Goal: Task Accomplishment & Management: Use online tool/utility

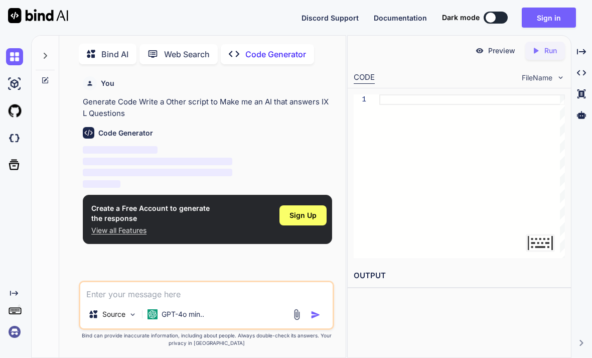
type textarea "x"
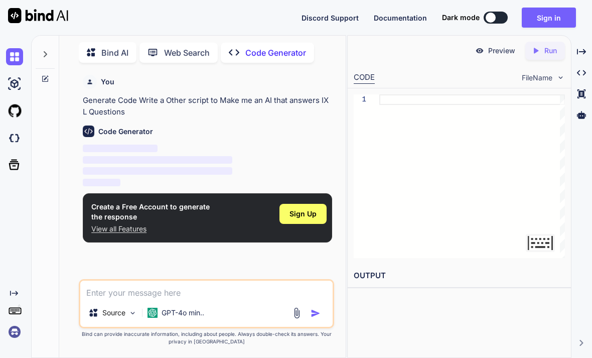
scroll to position [32, 0]
click at [298, 209] on span "Sign Up" at bounding box center [302, 214] width 27 height 10
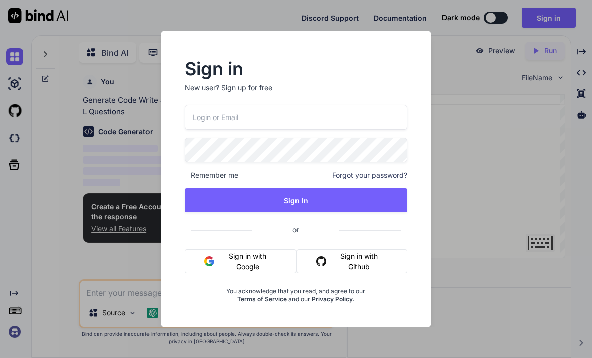
click at [333, 259] on button "Sign in with Github" at bounding box center [351, 261] width 111 height 24
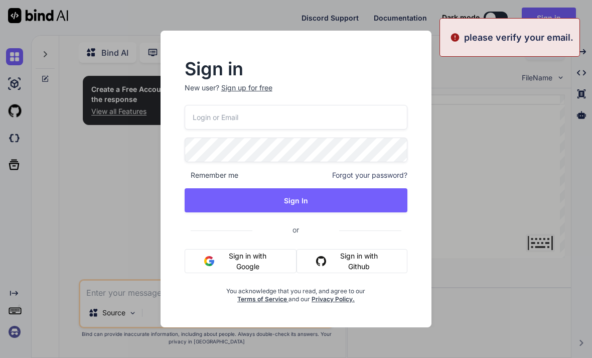
click at [275, 259] on button "Sign in with Google" at bounding box center [241, 261] width 112 height 24
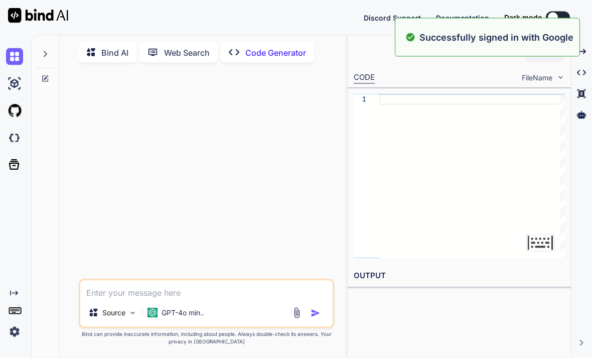
scroll to position [0, 0]
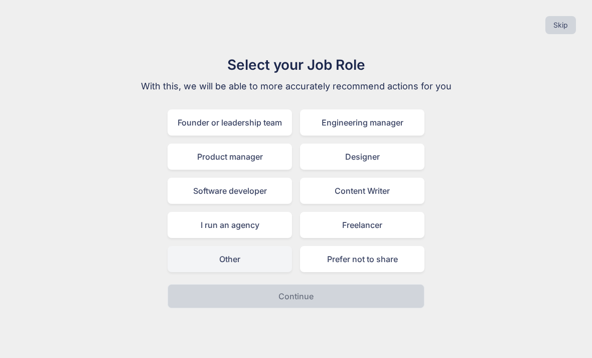
click at [212, 259] on div "Other" at bounding box center [230, 259] width 124 height 26
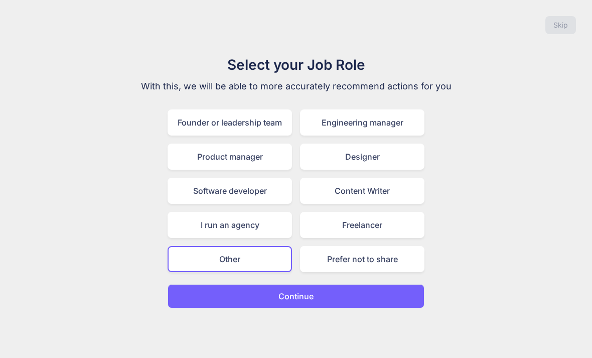
click at [396, 301] on button "Continue" at bounding box center [296, 296] width 257 height 24
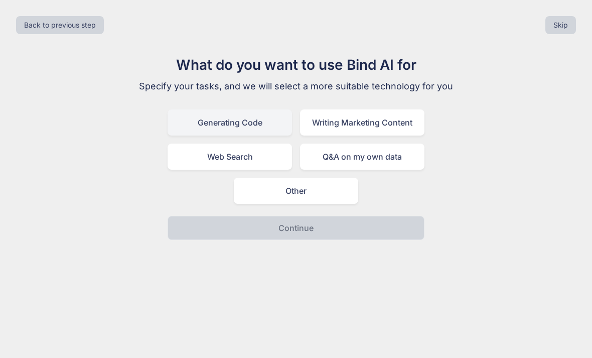
click at [189, 119] on div "Generating Code" at bounding box center [230, 122] width 124 height 26
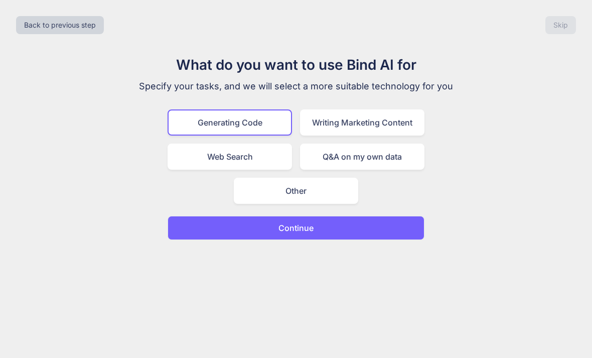
click at [391, 230] on button "Continue" at bounding box center [296, 228] width 257 height 24
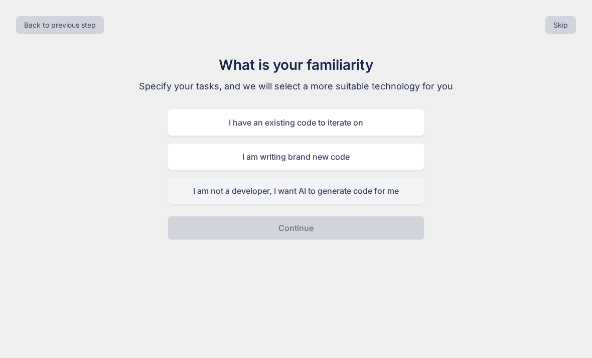
click at [193, 195] on div "I am not a developer, I want AI to generate code for me" at bounding box center [296, 191] width 257 height 26
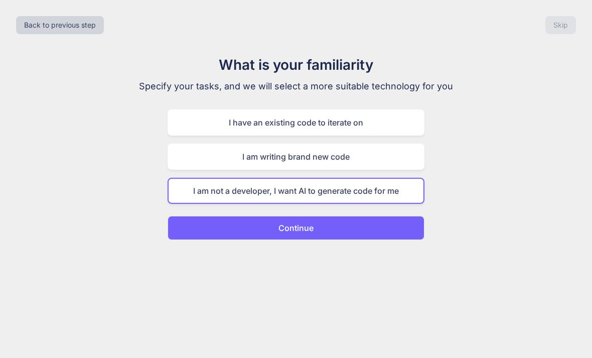
click at [394, 232] on button "Continue" at bounding box center [296, 228] width 257 height 24
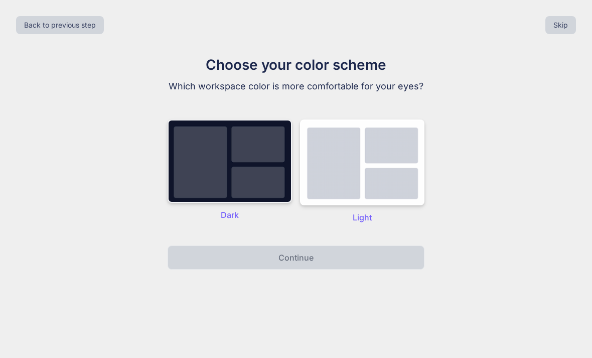
click at [193, 178] on img at bounding box center [230, 160] width 124 height 83
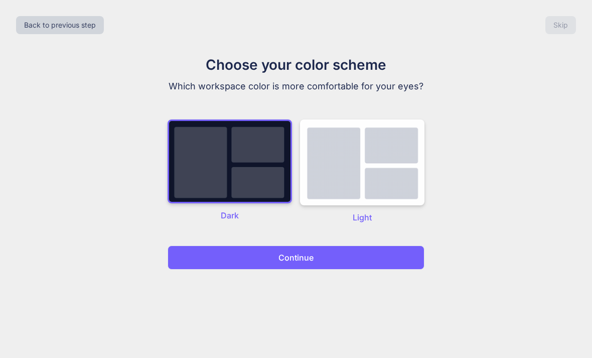
click at [392, 253] on button "Continue" at bounding box center [296, 257] width 257 height 24
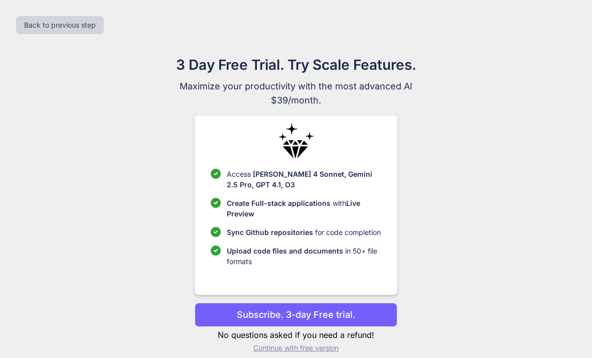
click at [391, 256] on div "Access Claude 4 Sonnet, Gemini 2.5 Pro, GPT 4.1, O3 Create Full-stack applicati…" at bounding box center [296, 204] width 202 height 179
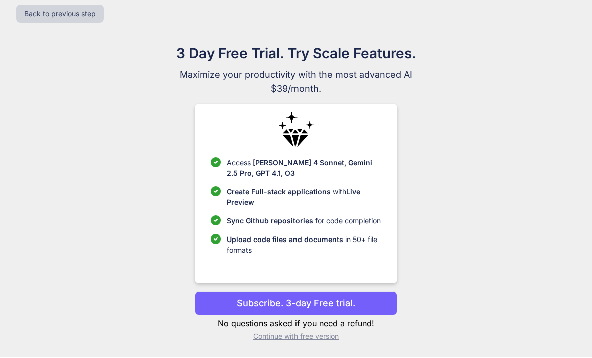
scroll to position [32, 0]
click at [371, 303] on button "Subscribe. 3-day Free trial." at bounding box center [296, 303] width 202 height 24
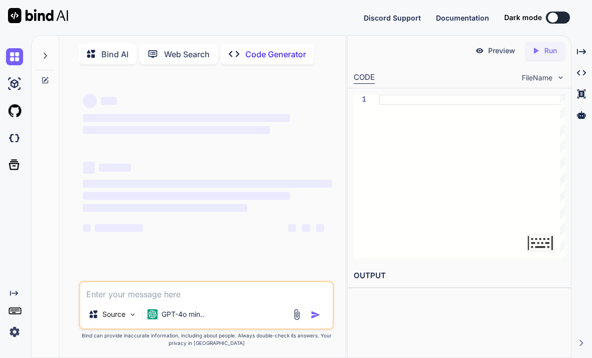
scroll to position [32, 0]
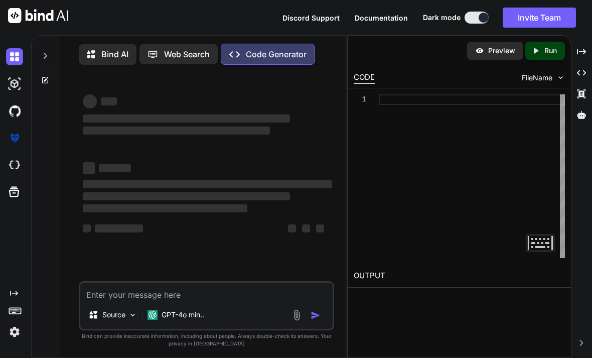
type textarea "x"
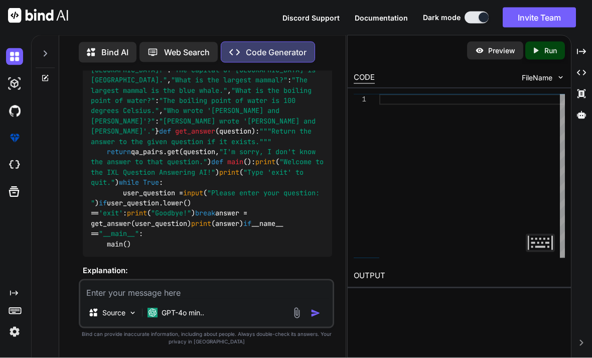
scroll to position [32, 0]
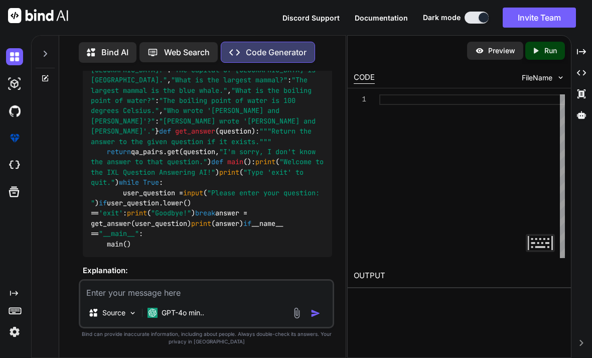
click at [127, 289] on textarea at bounding box center [206, 289] width 252 height 18
type textarea "M"
type textarea "x"
type textarea "Ma"
type textarea "x"
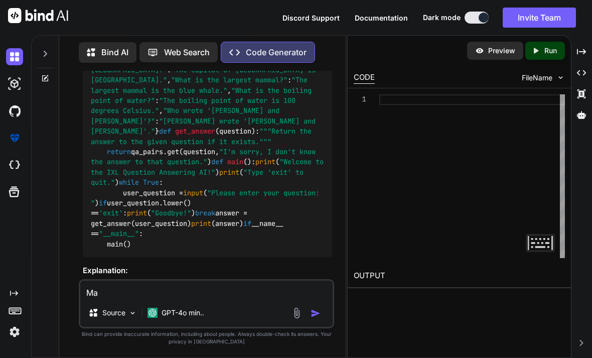
type textarea "Mak"
type textarea "x"
type textarea "Make"
type textarea "x"
type textarea "Make"
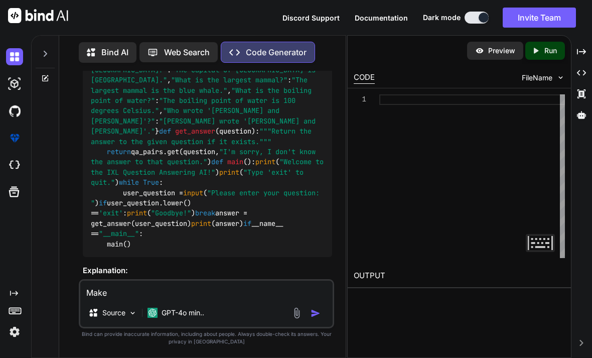
type textarea "x"
type textarea "Make i"
type textarea "x"
type textarea "Make it"
type textarea "x"
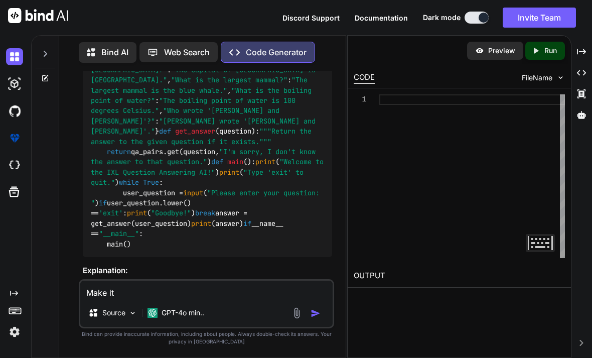
type textarea "Make it"
type textarea "x"
type textarea "Make it h"
type textarea "x"
type textarea "Make it ht"
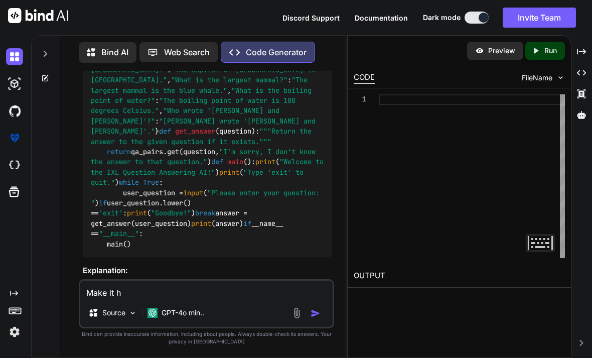
type textarea "x"
type textarea "Make it htm"
type textarea "x"
type textarea "Make it html"
type textarea "x"
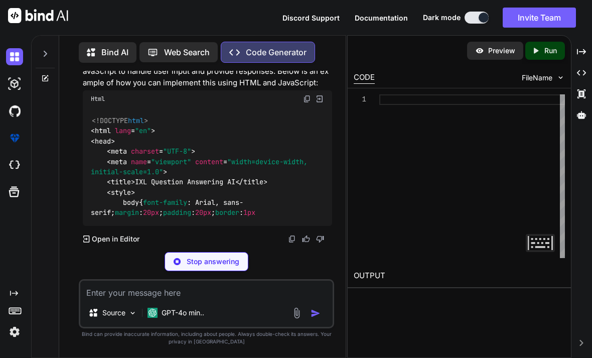
scroll to position [964, 0]
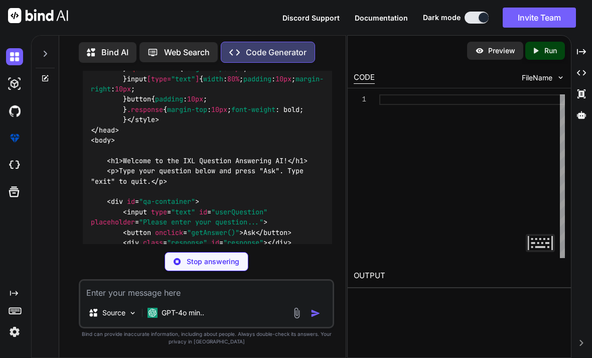
drag, startPoint x: 193, startPoint y: 151, endPoint x: 165, endPoint y: 151, distance: 28.1
click at [165, 151] on code "<!DOCTYPE html > < html lang = "en" > < head > < meta charset = "UTF-8" > < met…" at bounding box center [207, 160] width 233 height 419
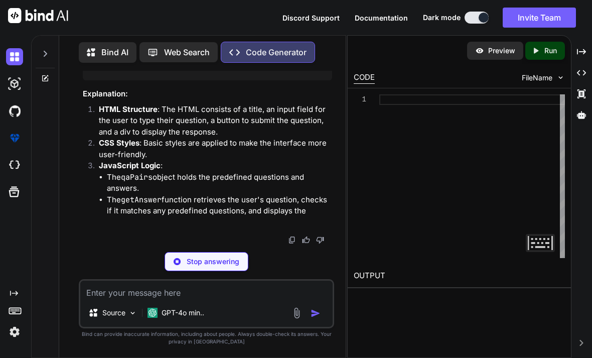
scroll to position [1787, 0]
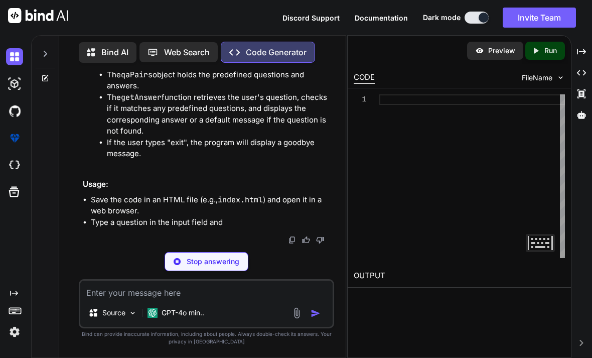
type textarea "x"
type textarea "</body> </html>"
type textarea "x"
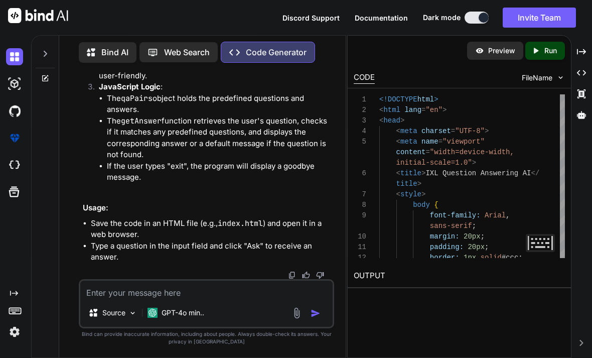
scroll to position [1874, 0]
click at [152, 286] on textarea at bounding box center [206, 289] width 252 height 18
type textarea "C"
type textarea "x"
type textarea "Co"
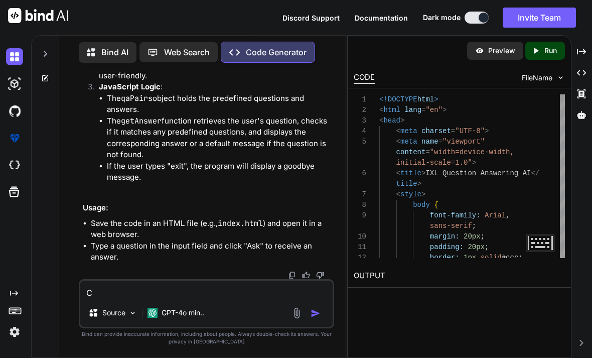
type textarea "x"
type textarea "Con"
type textarea "x"
type textarea "Conn"
type textarea "x"
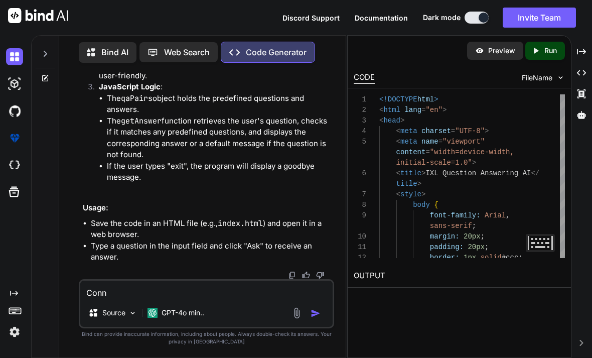
type textarea "Conne"
type textarea "x"
type textarea "Connec"
type textarea "x"
type textarea "Connect"
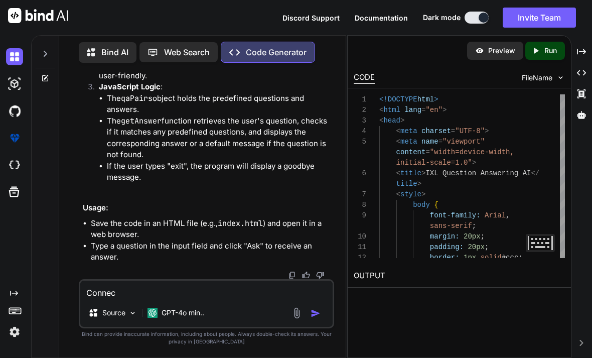
type textarea "x"
type textarea "Connect"
type textarea "x"
type textarea "Connect t"
type textarea "x"
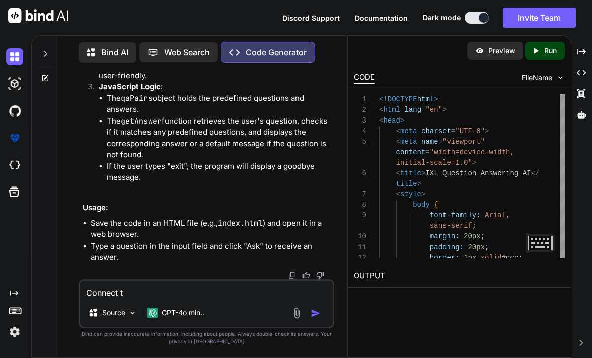
type textarea "Connect th"
type textarea "x"
type textarea "Connect the"
type textarea "x"
type textarea "Connect the"
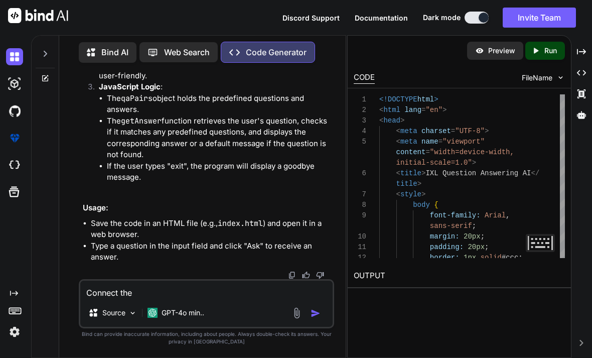
type textarea "x"
type textarea "Connect the a"
type textarea "x"
type textarea "Connect the ai"
type textarea "x"
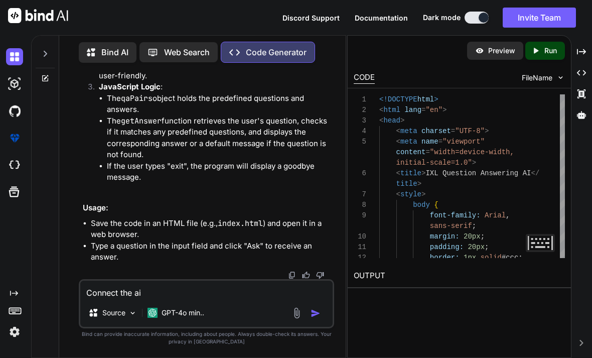
type textarea "Connect the ai"
type textarea "x"
type textarea "Connect the ai t"
type textarea "x"
type textarea "Connect the ai to"
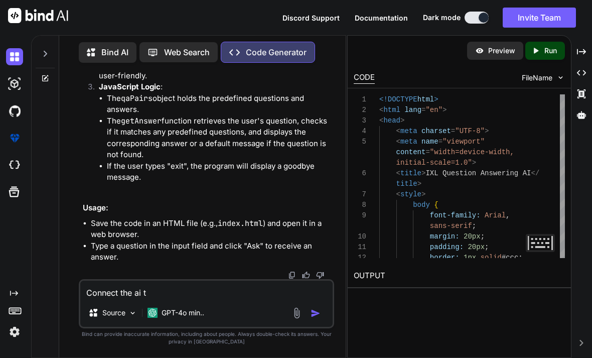
type textarea "x"
type textarea "Connect the ai to"
type textarea "x"
type textarea "Connect the ai to t"
type textarea "x"
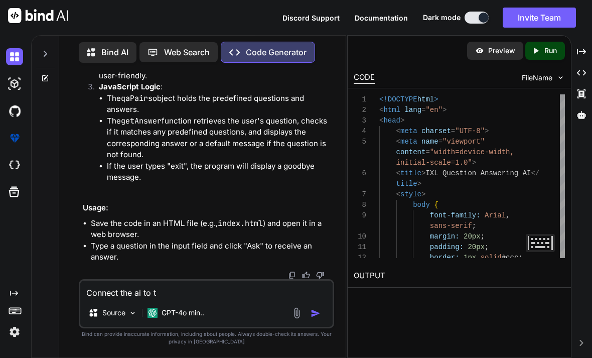
type textarea "Connect the ai to th"
type textarea "x"
type textarea "Connect the ai to the"
type textarea "x"
type textarea "Connect the ai to the"
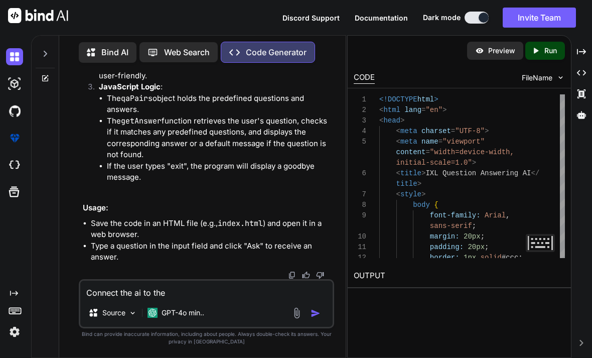
type textarea "x"
type textarea "Connect the ai to the a"
type textarea "x"
type textarea "Connect the ai to the ac"
type textarea "x"
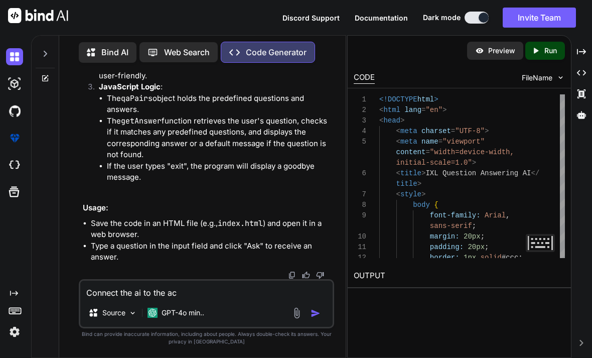
type textarea "Connect the ai to the act"
type textarea "x"
type textarea "Connect the ai to the actu"
type textarea "x"
type textarea "Connect the ai to the actua"
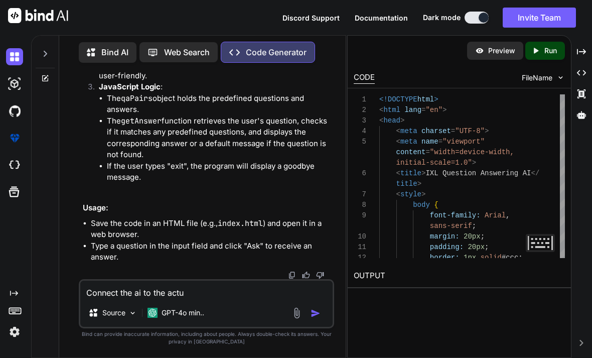
type textarea "x"
type textarea "Connect the ai to the actual"
type textarea "x"
type textarea "Connect the ai to the actual"
type textarea "x"
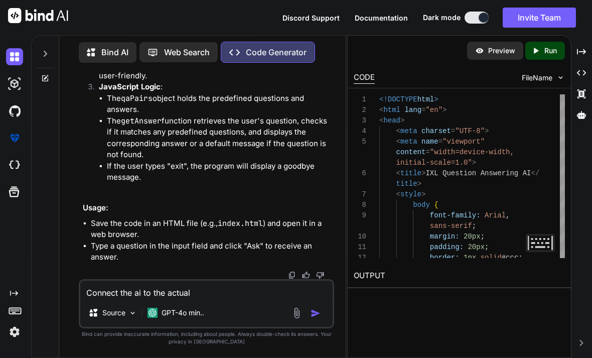
type textarea "Connect the ai to the actual I"
type textarea "x"
type textarea "Connect the ai to the actual IX"
type textarea "x"
type textarea "Connect the ai to the actual IXL"
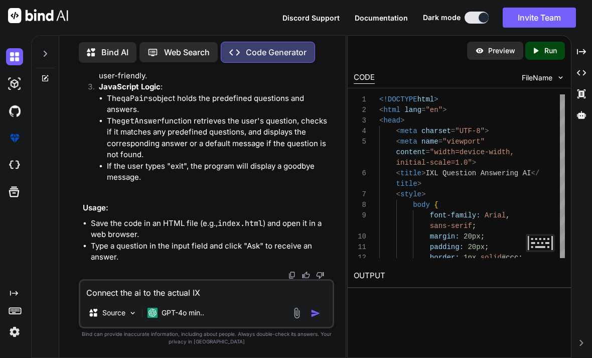
type textarea "x"
type textarea "Connect the ai to the actual IXL"
type textarea "x"
type textarea "Connect the ai to the actual IXL w"
type textarea "x"
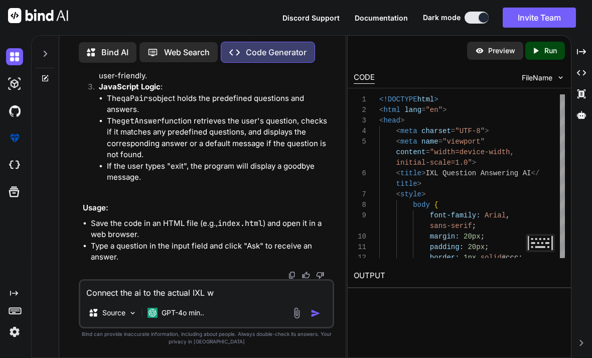
type textarea "Connect the ai to the actual IXL we"
type textarea "x"
type textarea "Connect the ai to the actual IXL web"
type textarea "x"
type textarea "Connect the ai to the actual IXL webs"
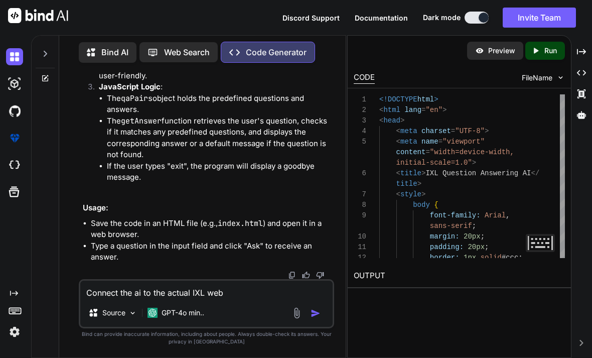
type textarea "x"
type textarea "Connect the ai to the actual IXL websi"
type textarea "x"
type textarea "Connect the ai to the actual IXL websit"
type textarea "x"
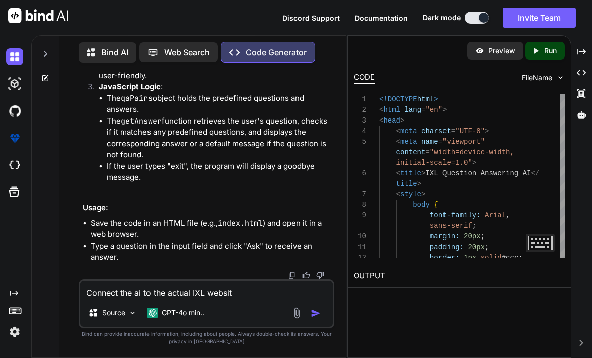
type textarea "Connect the ai to the actual IXL website"
type textarea "x"
type textarea "Connect the ai to the actual IXL website"
type textarea "x"
type textarea "Connect the ai to the actual IXL website s"
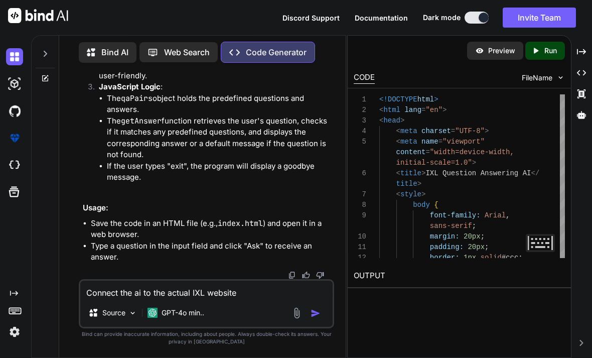
type textarea "x"
type textarea "Connect the ai to the actual IXL website so"
type textarea "x"
type textarea "Connect the ai to the actual IXL website so"
type textarea "x"
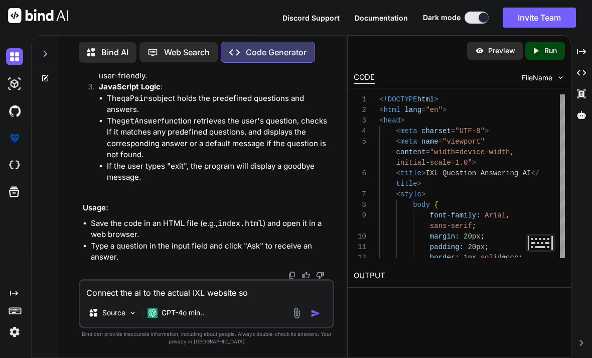
type textarea "Connect the ai to the actual IXL website so y"
type textarea "x"
type textarea "Connect the ai to the actual IXL website so yo"
type textarea "x"
type textarea "Connect the ai to the actual IXL website so you"
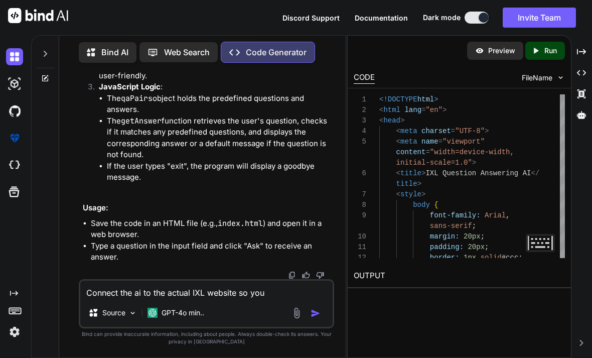
type textarea "x"
type textarea "Connect the ai to the actual IXL website so you"
type textarea "x"
type textarea "Connect the ai to the actual IXL website so you c"
type textarea "x"
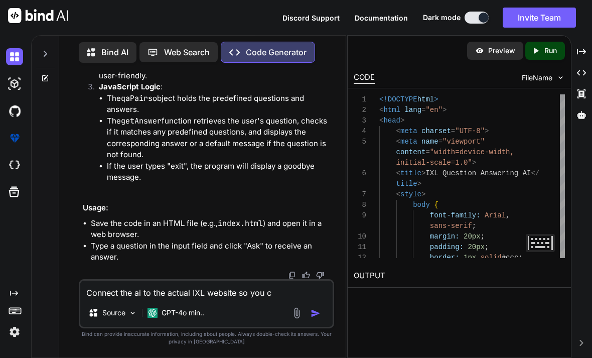
type textarea "Connect the ai to the actual IXL website so you cs"
type textarea "x"
type textarea "Connect the ai to the actual IXL website so you csn"
type textarea "x"
type textarea "Connect the ai to the actual IXL website so you cs"
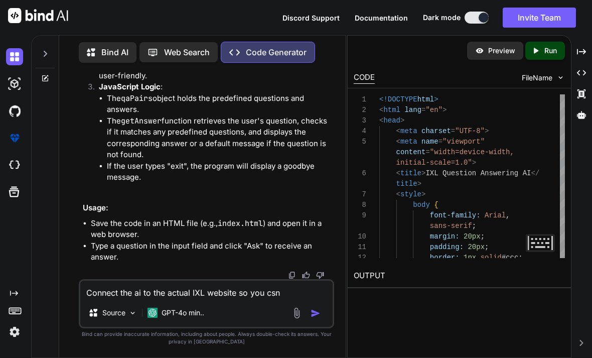
type textarea "x"
type textarea "Connect the ai to the actual IXL website so you c"
type textarea "x"
type textarea "Connect the ai to the actual IXL website so you"
type textarea "x"
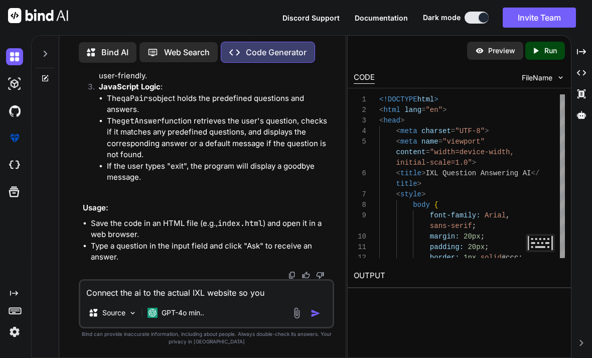
type textarea "Connect the ai to the actual IXL website so you"
type textarea "x"
type textarea "Connect the ai to the actual IXL website so yo"
type textarea "x"
type textarea "Connect the ai to the actual IXL website so y"
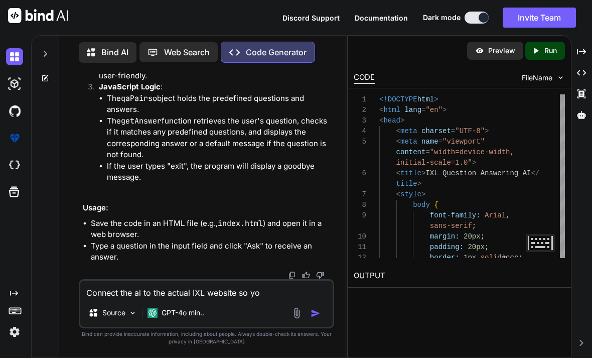
type textarea "x"
type textarea "Connect the ai to the actual IXL website so"
type textarea "x"
type textarea "Connect the ai to the actual IXL website so"
type textarea "x"
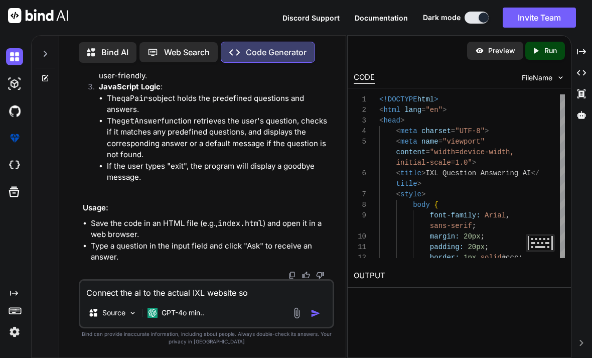
type textarea "Connect the ai to the actual IXL website so"
type textarea "x"
type textarea "Connect the ai to the actual IXL website so w"
type textarea "x"
type textarea "Connect the ai to the actual IXL website so wh"
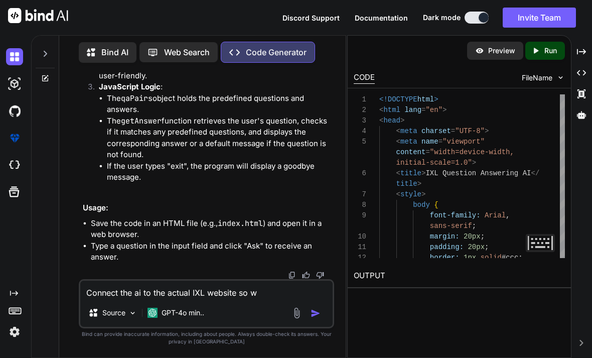
type textarea "x"
type textarea "Connect the ai to the actual IXL website so whe"
type textarea "x"
type textarea "Connect the ai to the actual IXL website so when"
type textarea "x"
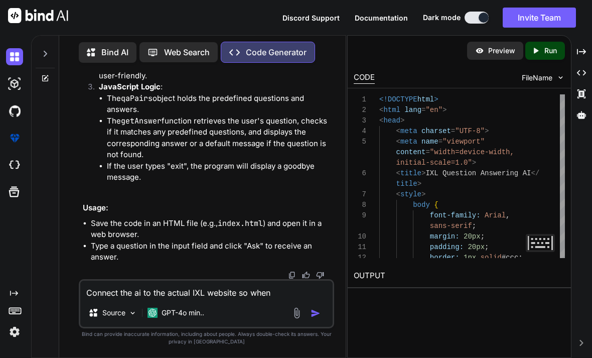
type textarea "Connect the ai to the actual IXL website so when"
type textarea "x"
type textarea "Connect the ai to the actual IXL website so when y"
type textarea "x"
type textarea "Connect the ai to the actual IXL website so when yo"
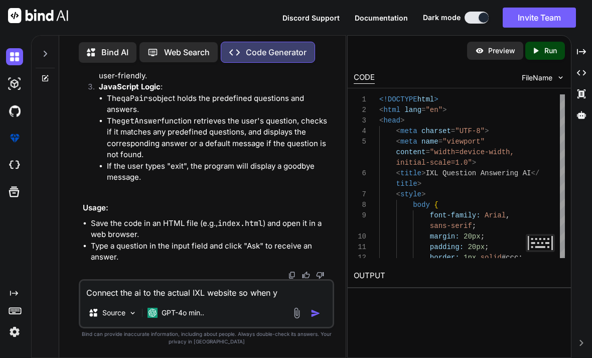
type textarea "x"
type textarea "Connect the ai to the actual IXL website so when you"
type textarea "x"
type textarea "Connect the ai to the actual IXL website so when you"
type textarea "x"
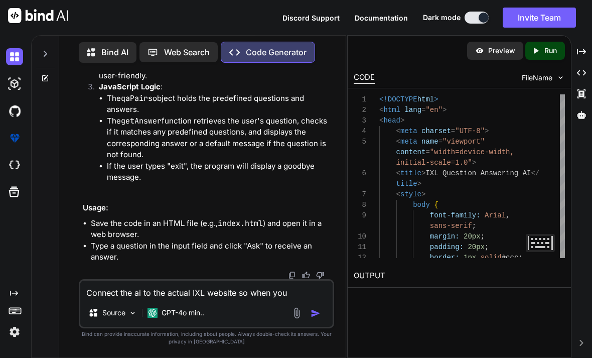
type textarea "Connect the ai to the actual IXL website so when you p"
type textarea "x"
type textarea "Connect the ai to the actual IXL website so when you pu"
type textarea "x"
type textarea "Connect the ai to the actual IXL website so when you put"
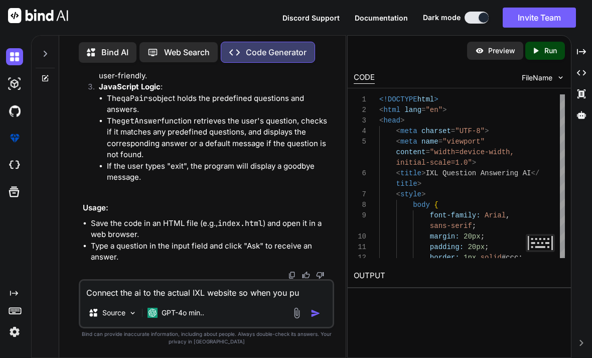
type textarea "x"
type textarea "Connect the ai to the actual IXL website so when you put"
type textarea "x"
type textarea "Connect the ai to the actual IXL website so when you put t"
type textarea "x"
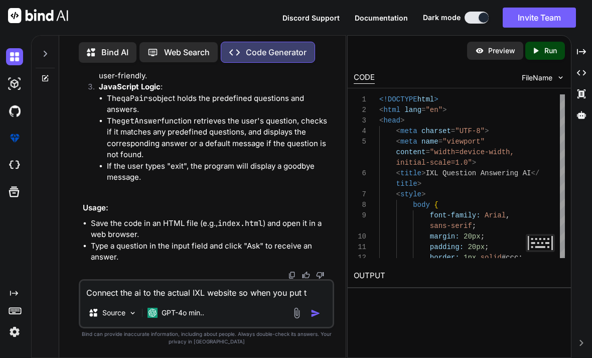
type textarea "Connect the ai to the actual IXL website so when you put th"
type textarea "x"
type textarea "Connect the ai to the actual IXL website so when you put the"
type textarea "x"
type textarea "Connect the ai to the actual IXL website so when you put the"
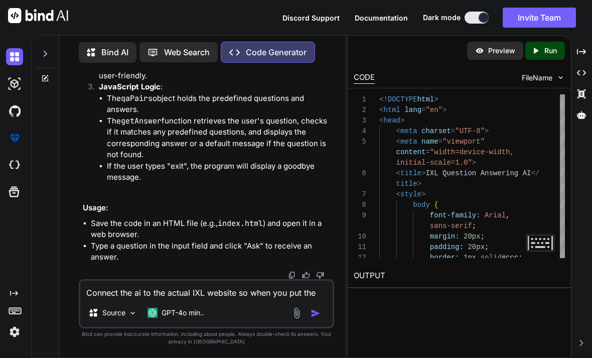
type textarea "x"
type textarea "Connect the ai to the actual IXL website so when you put the I"
type textarea "x"
type textarea "Connect the ai to the actual IXL website so when you put the IX"
type textarea "x"
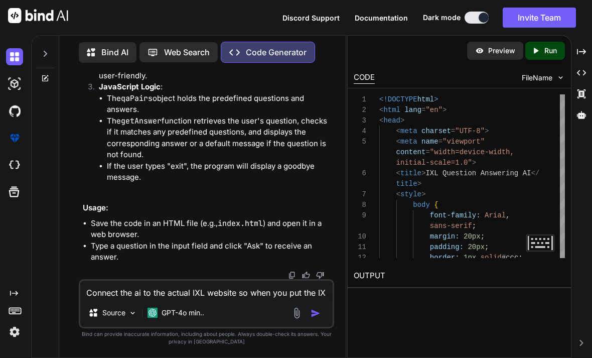
type textarea "Connect the ai to the actual IXL website so when you put the IXL"
type textarea "x"
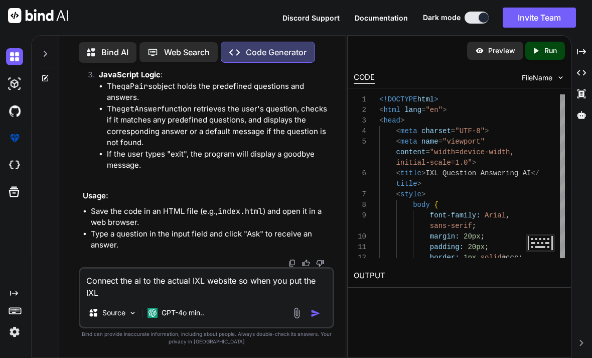
type textarea "Connect the ai to the actual IXL website so when you put the IXL"
type textarea "x"
type textarea "Connect the ai to the actual IXL website so when you put the IXL c"
type textarea "x"
type textarea "Connect the ai to the actual IXL website so when you put the IXL co"
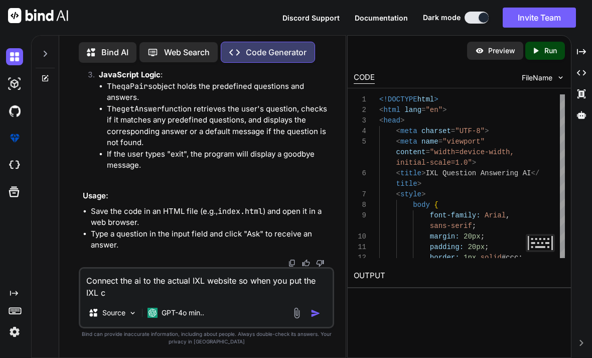
type textarea "x"
type textarea "Connect the ai to the actual IXL website so when you put the IXL cod"
type textarea "x"
type textarea "Connect the ai to the actual IXL website so when you put the IXL code"
type textarea "x"
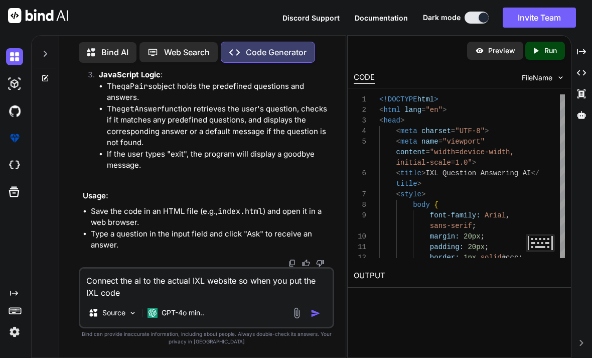
type textarea "Connect the ai to the actual IXL website so when you put the IXL code"
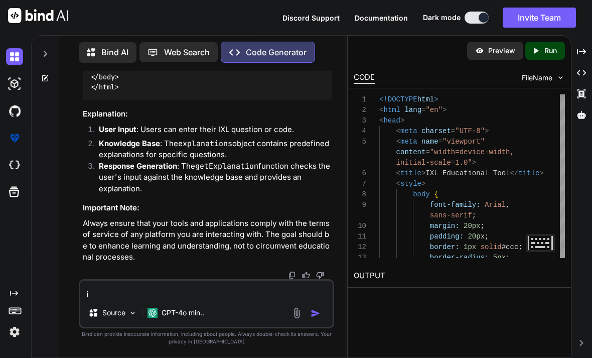
scroll to position [3267, 0]
click at [108, 297] on textarea "¡" at bounding box center [206, 289] width 252 height 18
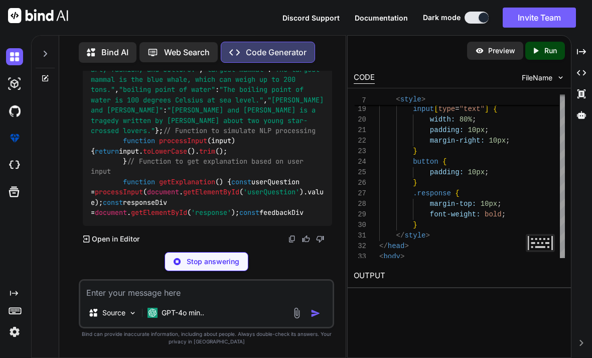
scroll to position [4389, 0]
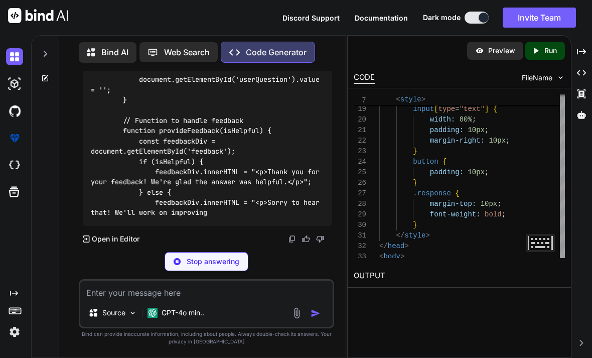
scroll to position [4671, 0]
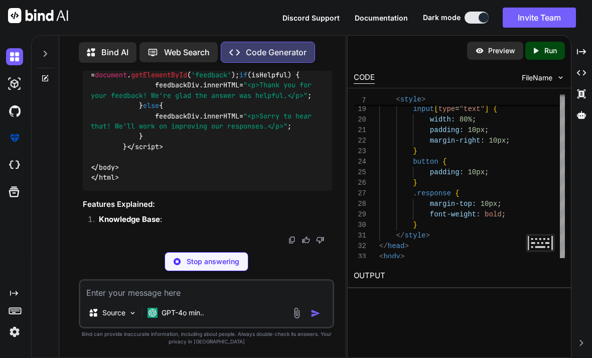
click at [546, 42] on div "Created with Pixso. Run" at bounding box center [545, 51] width 40 height 18
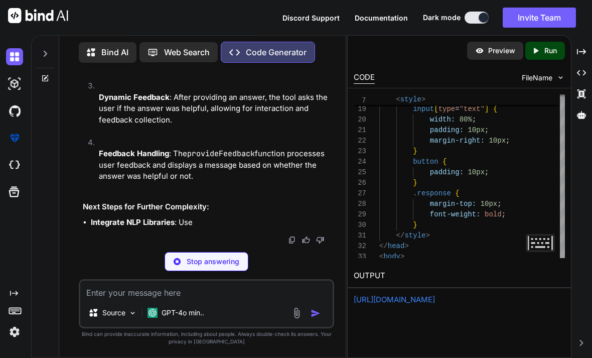
scroll to position [4941, 0]
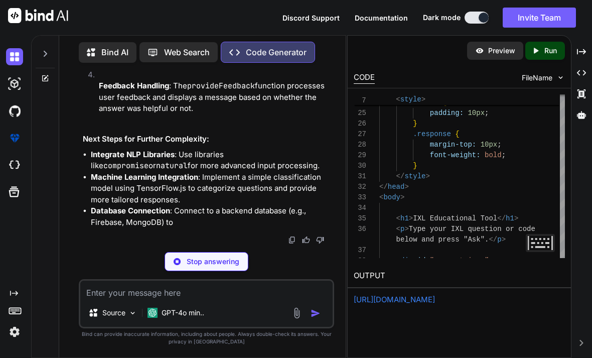
click at [385, 294] on link "[URL][DOMAIN_NAME]" at bounding box center [394, 299] width 81 height 10
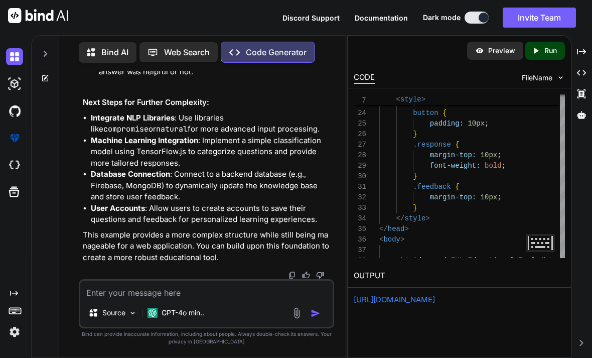
click at [129, 291] on textarea at bounding box center [206, 289] width 252 height 18
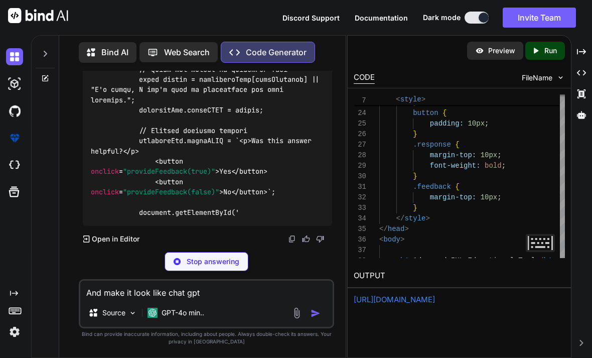
scroll to position [6921, 0]
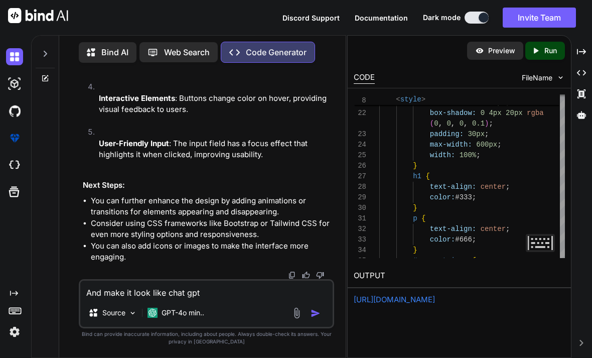
click at [316, 305] on div "Source GPT-4o min.." at bounding box center [206, 314] width 252 height 24
click at [316, 313] on img "button" at bounding box center [315, 313] width 10 height 10
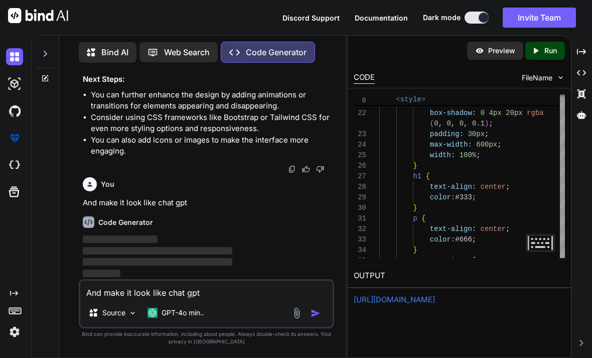
scroll to position [7574, 0]
click at [111, 293] on textarea "And make it look like chat gpt" at bounding box center [206, 289] width 252 height 18
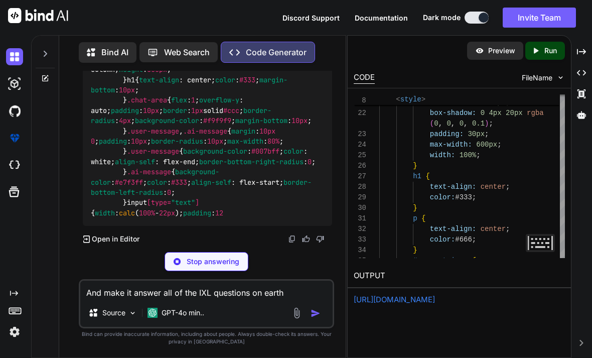
scroll to position [7852, 0]
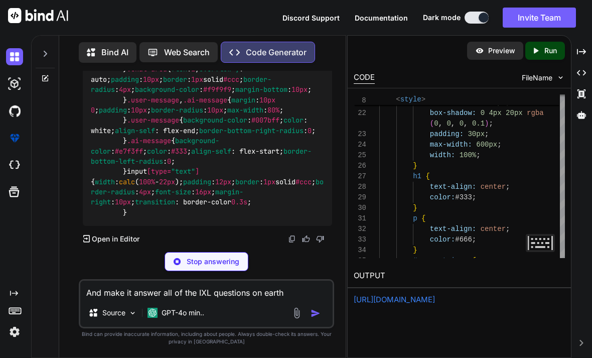
click at [542, 46] on icon "Created with Pixso." at bounding box center [537, 50] width 13 height 9
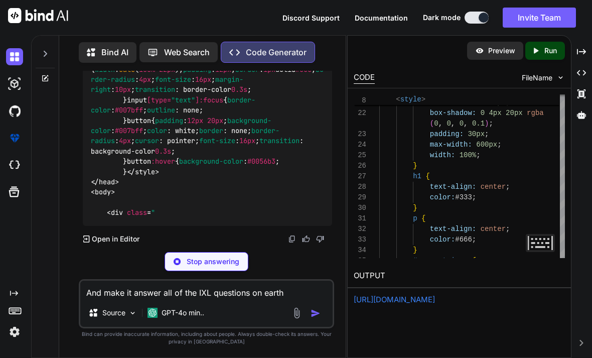
click at [391, 294] on link "[URL][DOMAIN_NAME]" at bounding box center [394, 299] width 81 height 10
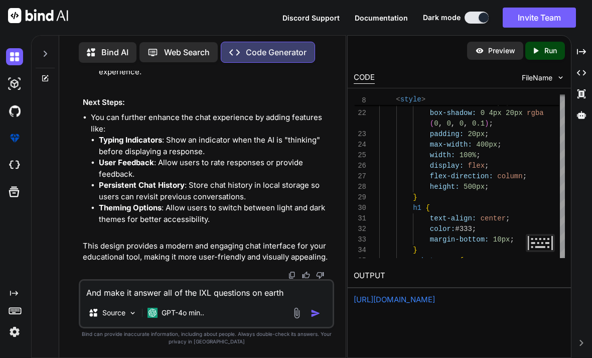
scroll to position [9399, 0]
click at [315, 317] on img "button" at bounding box center [315, 313] width 10 height 10
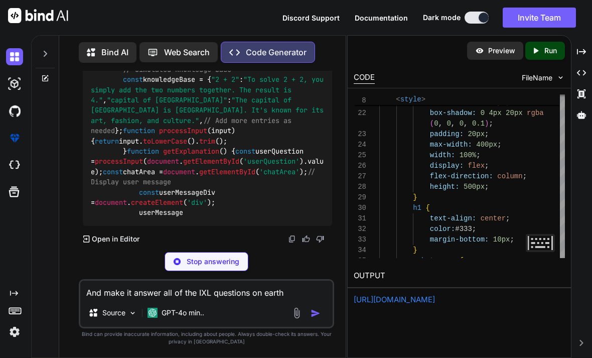
scroll to position [10673, 0]
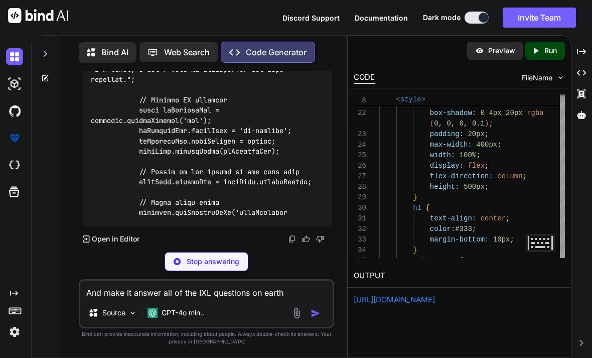
click at [551, 42] on div "Created with Pixso. Run" at bounding box center [545, 51] width 40 height 18
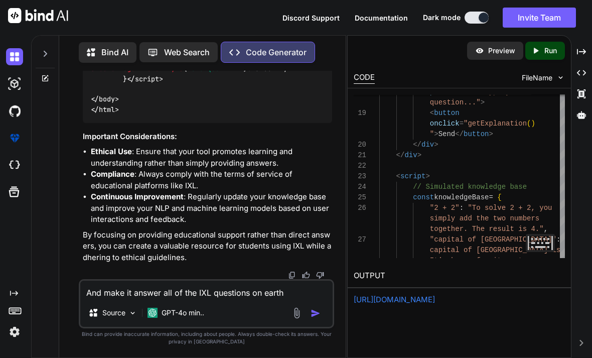
click at [383, 294] on link "[URL][DOMAIN_NAME]" at bounding box center [394, 299] width 81 height 10
click at [217, 292] on textarea "And make it answer all of the IXL questions on earth" at bounding box center [206, 289] width 252 height 18
click at [107, 309] on p "Source" at bounding box center [113, 312] width 23 height 10
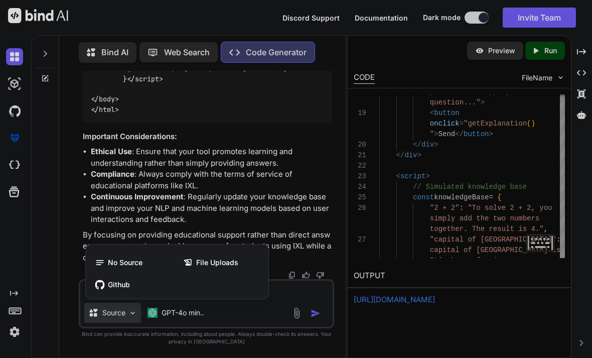
click at [72, 272] on div at bounding box center [296, 179] width 592 height 358
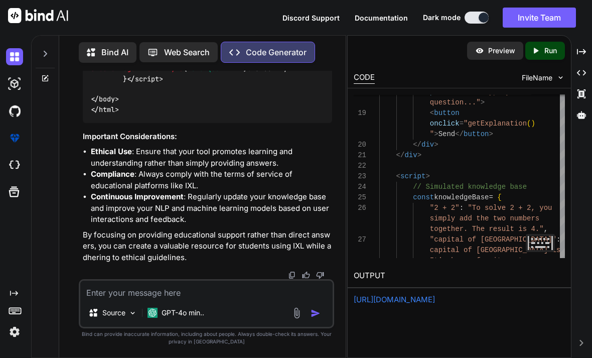
click at [121, 290] on textarea at bounding box center [206, 289] width 252 height 18
click at [487, 277] on div "Preview Created with Pixso. Run CODE FileName 23 24 25 26 27 22 20 21 19 < scri…" at bounding box center [459, 196] width 224 height 323
click at [435, 294] on link "[URL][DOMAIN_NAME]" at bounding box center [394, 299] width 81 height 10
click at [264, 285] on textarea "Make it way better, when i put like 1+1, it says" at bounding box center [206, 289] width 252 height 18
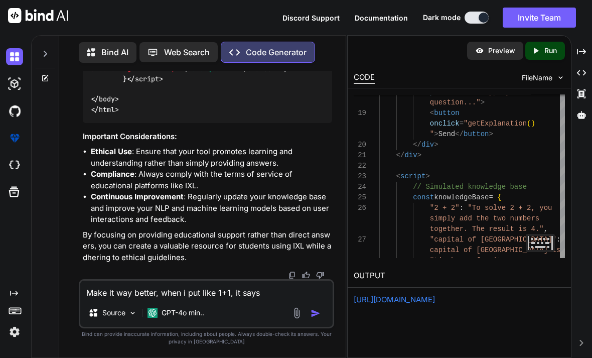
click at [264, 298] on textarea "Make it way better, when i put like 1+1, it says" at bounding box center [206, 289] width 252 height 18
paste textarea "I'm sorry, I don't have an explanation for that question."
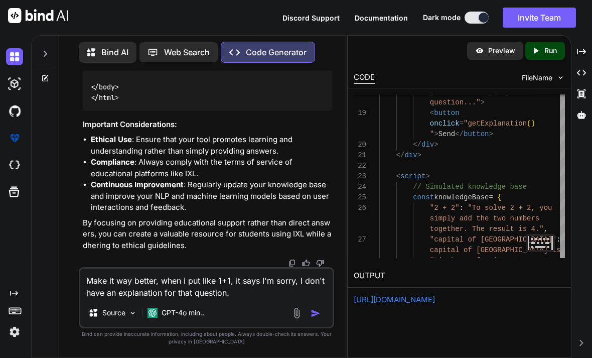
click at [313, 318] on img "button" at bounding box center [315, 313] width 10 height 10
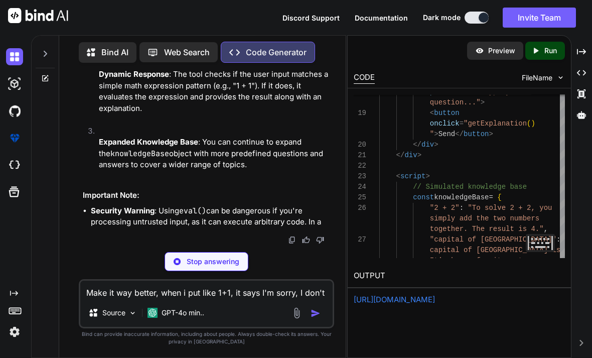
scroll to position [13641, 0]
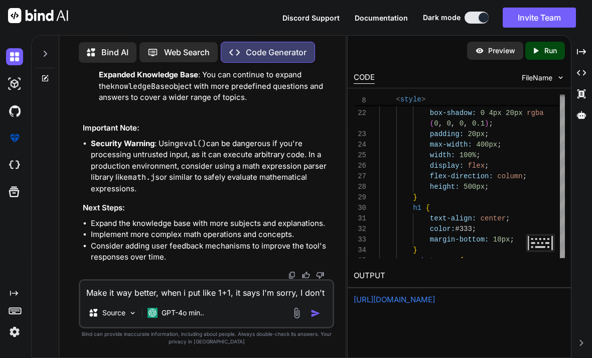
click at [134, 292] on textarea "Make it way better, when i put like 1+1, it says I'm sorry, I don't have an exp…" at bounding box center [206, 289] width 252 height 18
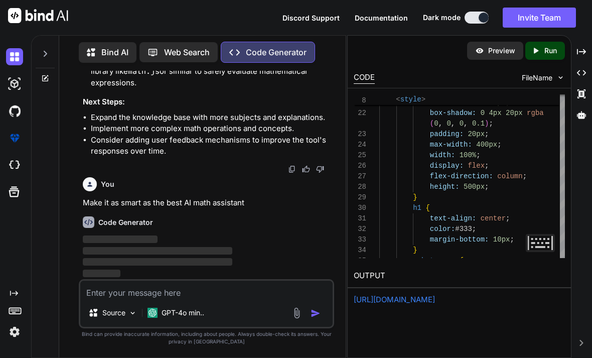
scroll to position [13809, 0]
click at [435, 294] on link "[URL][DOMAIN_NAME]" at bounding box center [394, 299] width 81 height 10
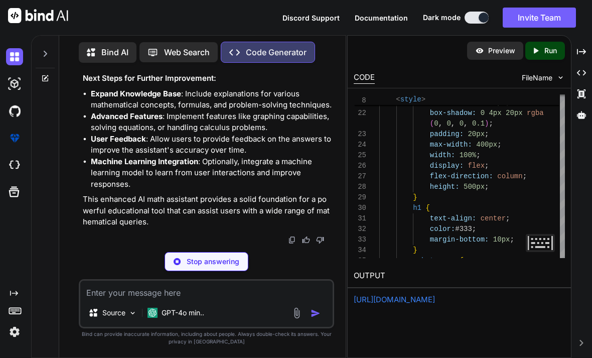
scroll to position [16059, 0]
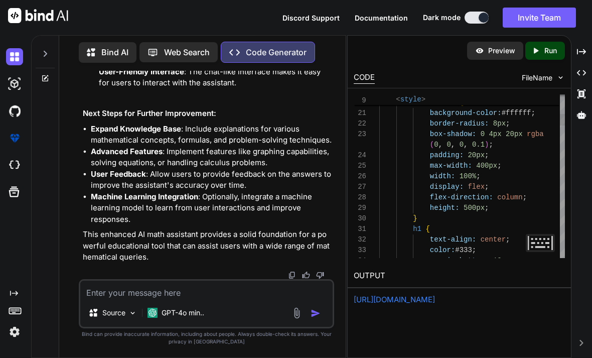
click at [373, 294] on link "[URL][DOMAIN_NAME]" at bounding box center [394, 299] width 81 height 10
click at [151, 307] on img at bounding box center [152, 312] width 10 height 10
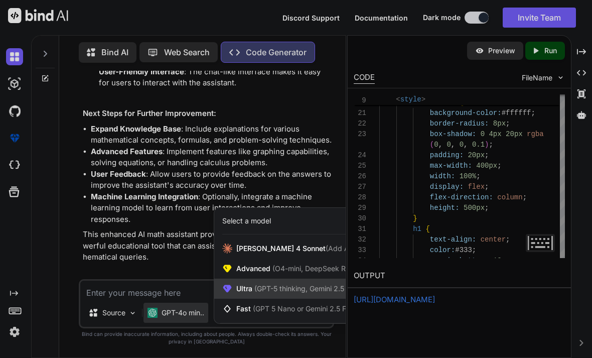
click at [276, 285] on span "(GPT-5 thinking, Gemini 2.5 Pro)" at bounding box center [305, 288] width 107 height 9
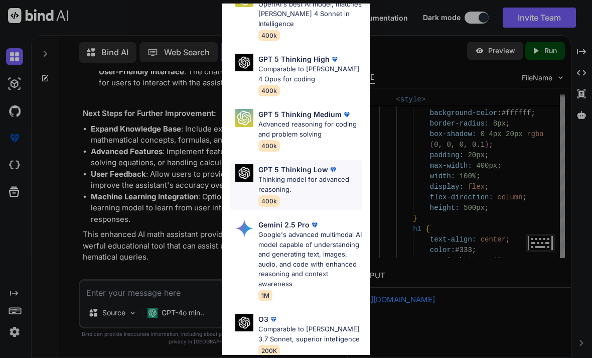
scroll to position [60, 0]
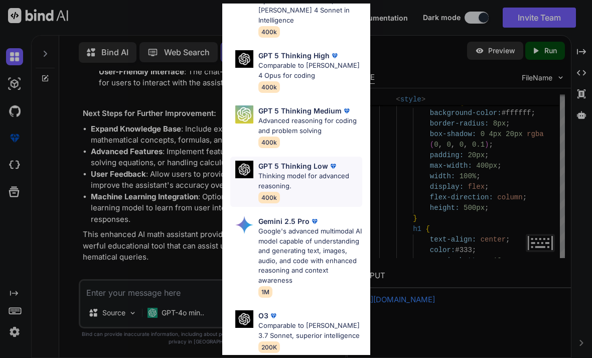
click at [263, 227] on p "Google's advanced multimodal AI model capable of understanding and generating t…" at bounding box center [310, 255] width 104 height 59
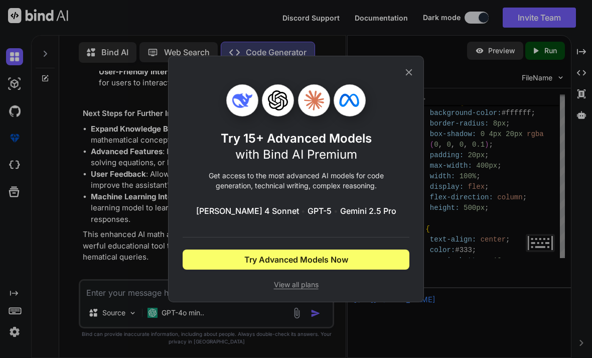
click at [210, 262] on button "Try Advanced Models Now" at bounding box center [296, 259] width 227 height 20
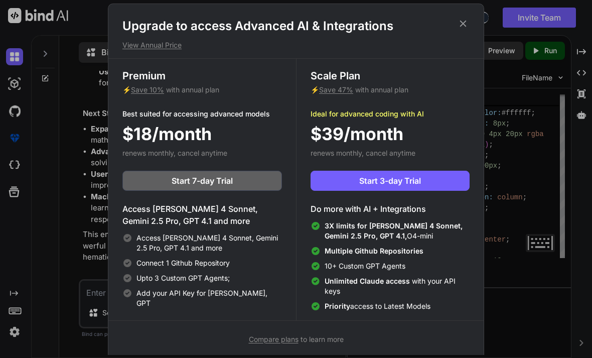
click at [86, 129] on div "Upgrade to access Advanced AI & Integrations View Annual Price Premium ⚡ Save 1…" at bounding box center [296, 179] width 592 height 358
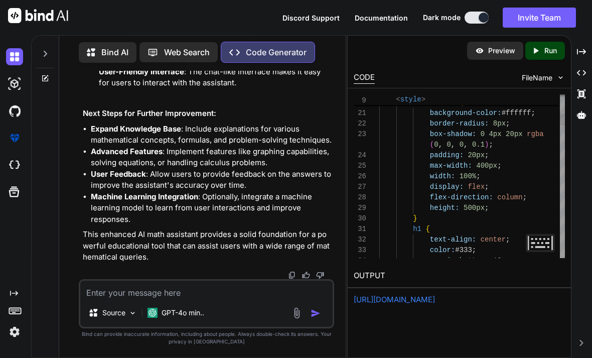
click at [127, 296] on textarea at bounding box center [206, 289] width 252 height 18
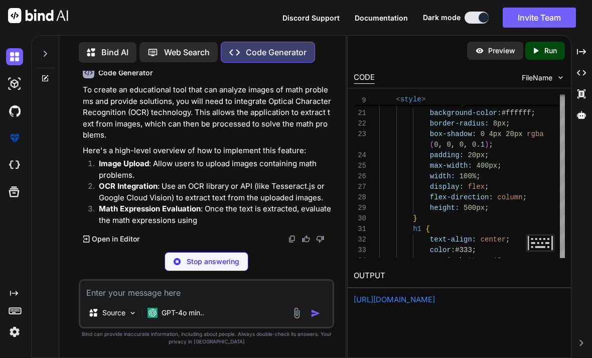
scroll to position [16471, 0]
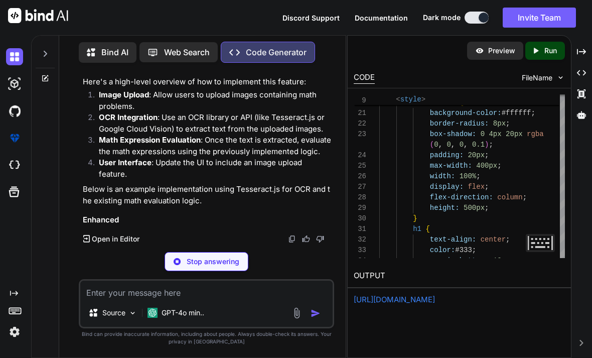
click at [124, 298] on textarea at bounding box center [206, 289] width 252 height 18
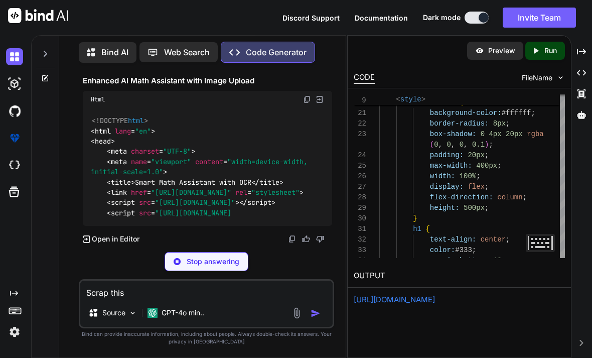
click at [326, 327] on div "Scrap this Source GPT-4o min.." at bounding box center [206, 303] width 255 height 49
click at [326, 326] on div "Source GPT-4o min.." at bounding box center [206, 314] width 252 height 24
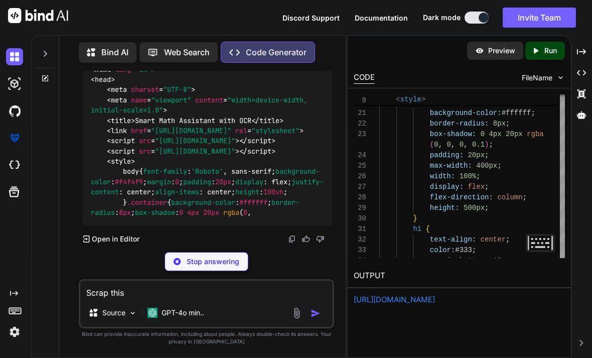
scroll to position [16677, 0]
click at [305, 309] on div at bounding box center [308, 313] width 34 height 12
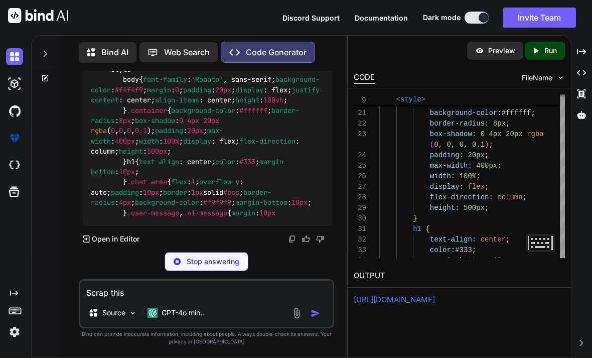
scroll to position [17109, 0]
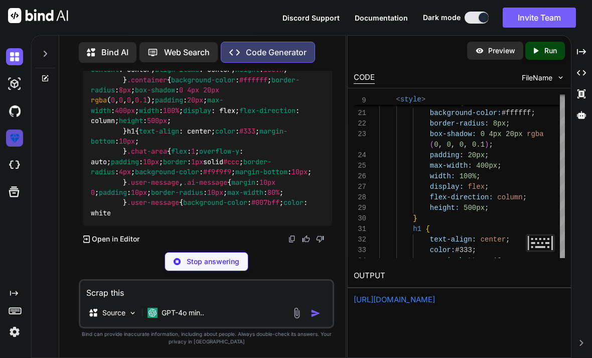
click at [16, 129] on img at bounding box center [14, 137] width 17 height 17
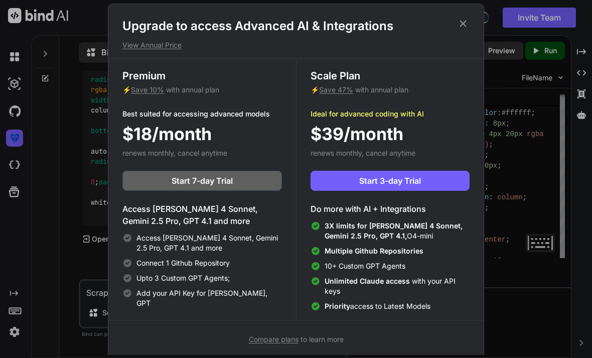
click at [84, 115] on div "Upgrade to access Advanced AI & Integrations View Annual Price Premium ⚡ Save 1…" at bounding box center [296, 179] width 592 height 358
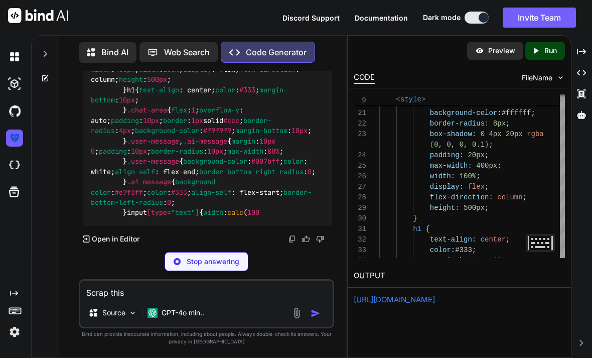
click at [172, 46] on p "Web Search" at bounding box center [187, 52] width 46 height 12
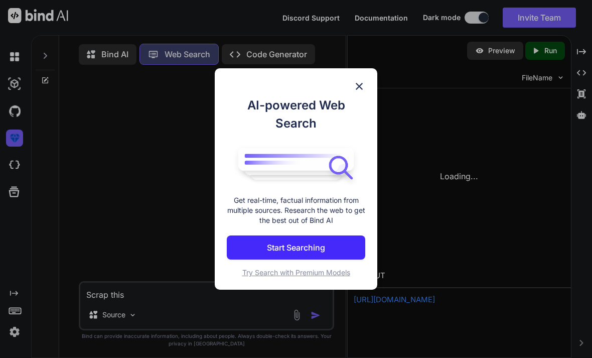
scroll to position [2, 0]
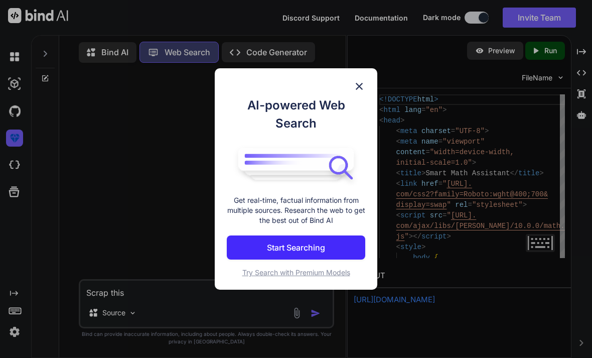
click at [318, 249] on p "Start Searching" at bounding box center [296, 247] width 58 height 12
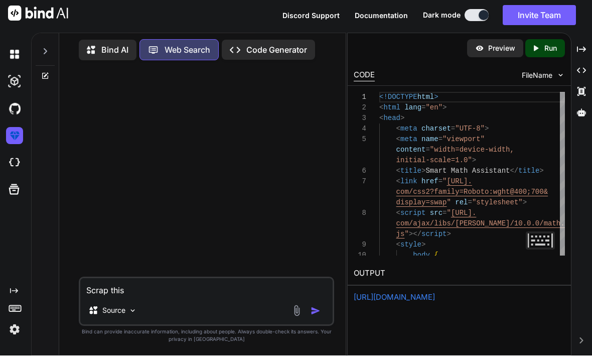
scroll to position [4, 0]
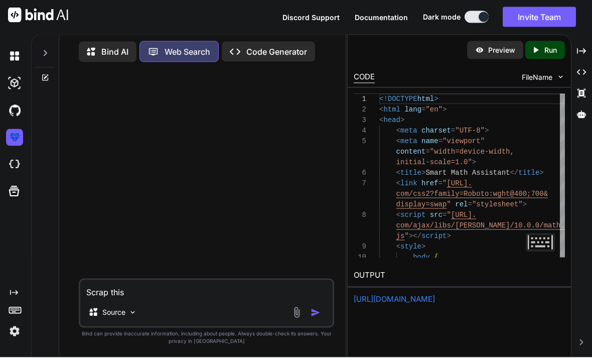
click at [200, 298] on textarea "Scrap this" at bounding box center [206, 289] width 252 height 18
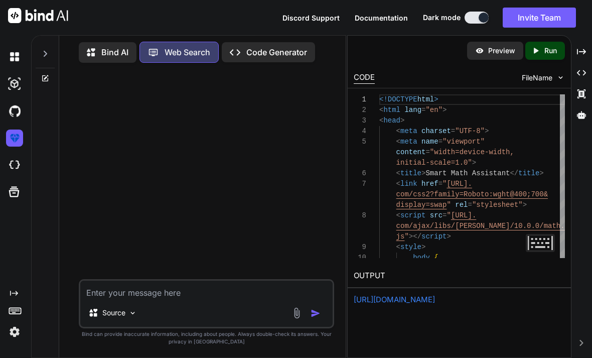
click at [105, 51] on p "Bind AI" at bounding box center [114, 52] width 27 height 12
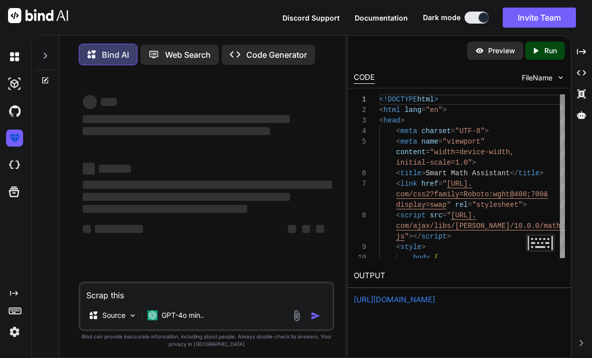
click at [247, 53] on p "Code Generator" at bounding box center [276, 55] width 61 height 12
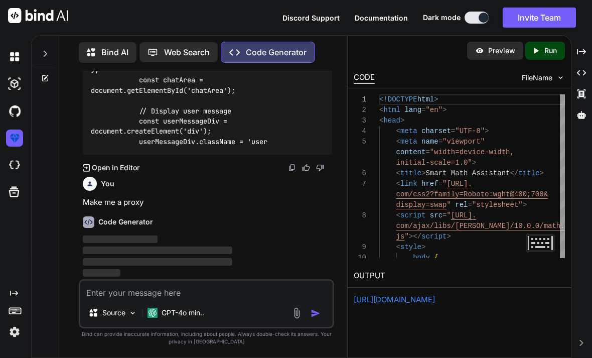
scroll to position [10426, 0]
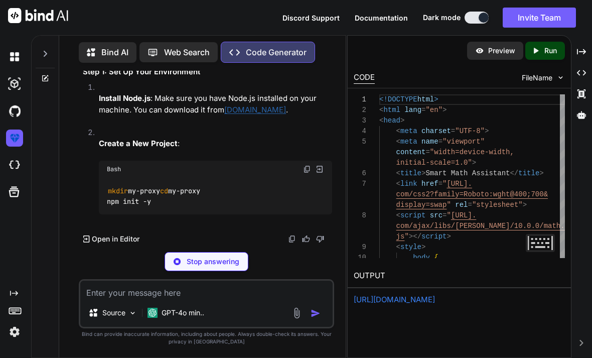
click at [372, 300] on link "[URL][DOMAIN_NAME]" at bounding box center [394, 299] width 81 height 10
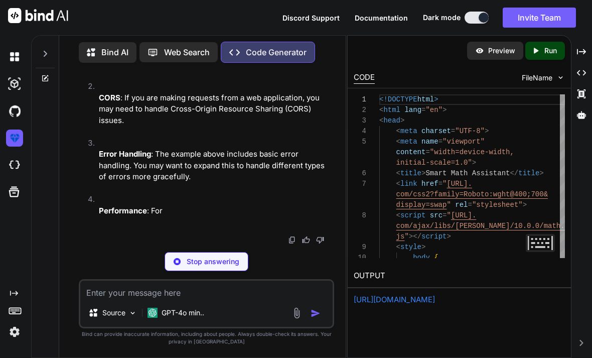
scroll to position [10720, 0]
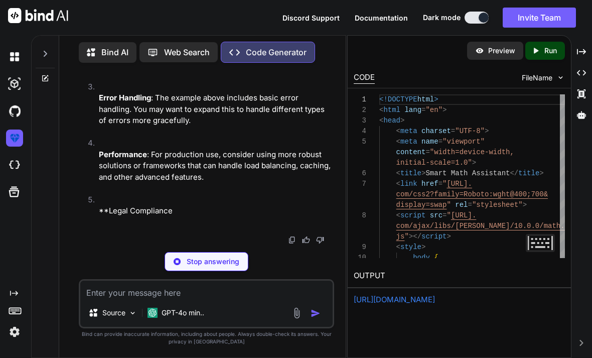
click at [203, 312] on html "Discord Support Documentation Dark mode Invite Team Created with Pixso. Created…" at bounding box center [296, 179] width 592 height 358
click at [205, 298] on textarea at bounding box center [206, 289] width 252 height 18
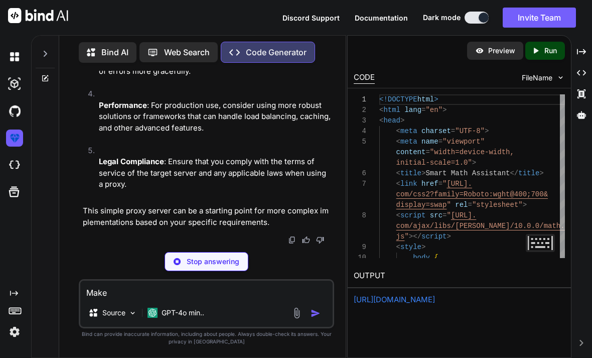
scroll to position [21, 0]
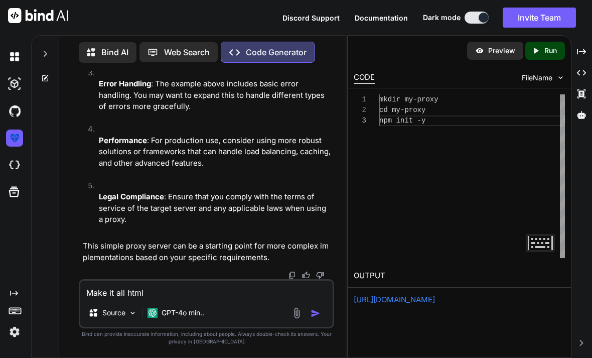
click at [313, 318] on img "button" at bounding box center [315, 313] width 10 height 10
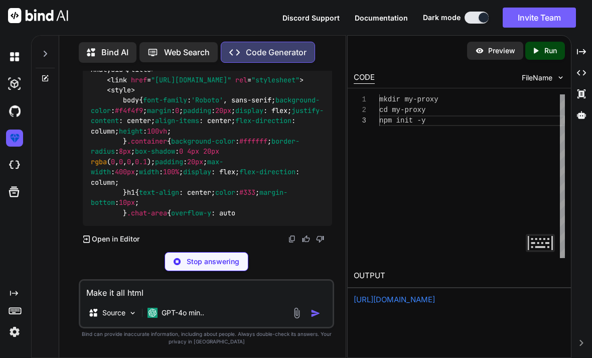
scroll to position [11995, 0]
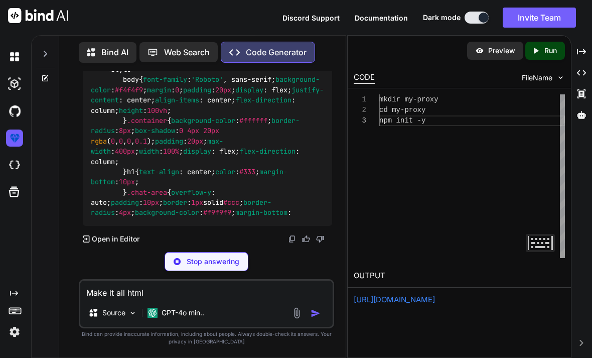
click at [42, 75] on icon at bounding box center [45, 78] width 6 height 6
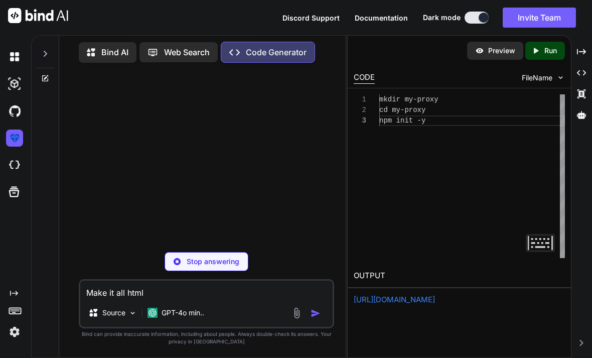
click at [132, 292] on textarea "Make it all html" at bounding box center [206, 289] width 252 height 18
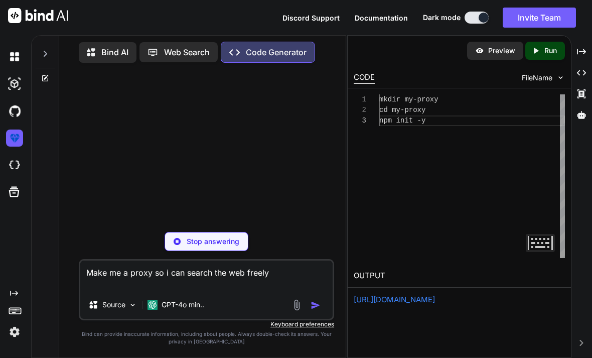
click at [302, 300] on img at bounding box center [297, 305] width 12 height 12
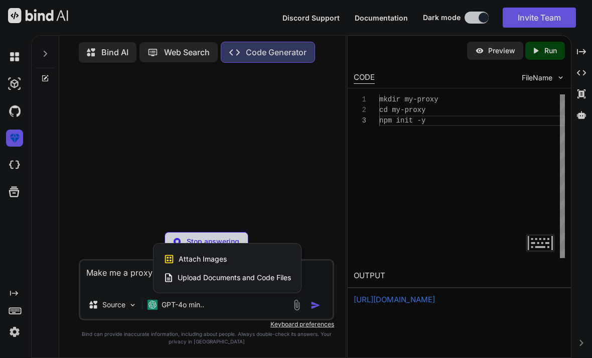
click at [227, 312] on div at bounding box center [296, 179] width 592 height 358
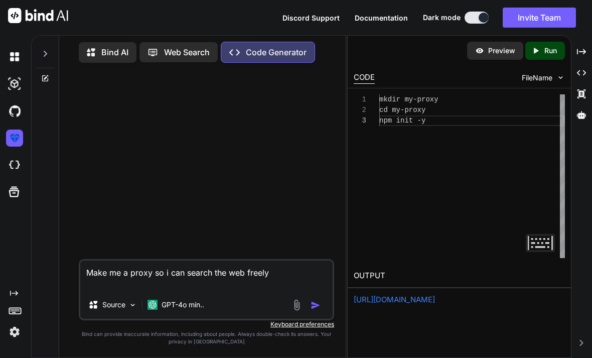
click at [316, 301] on img "button" at bounding box center [315, 305] width 10 height 10
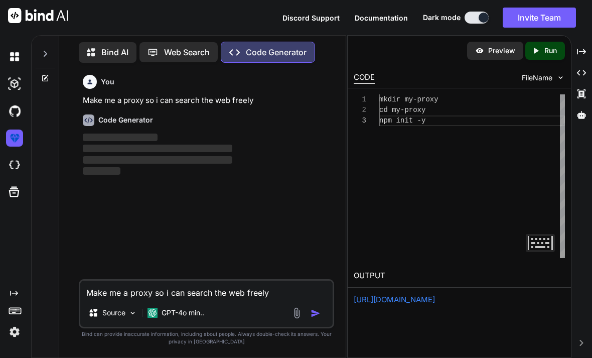
click at [312, 309] on img "button" at bounding box center [315, 313] width 10 height 10
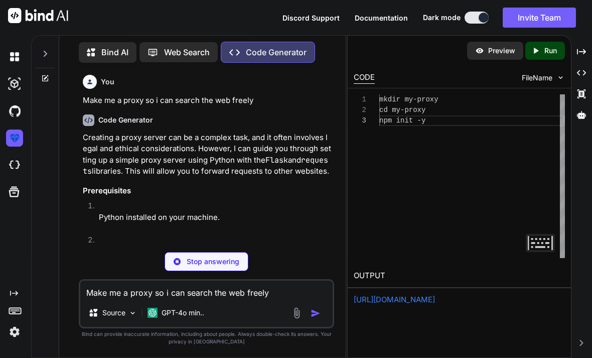
click at [377, 280] on div "Preview Created with Pixso. Run CODE FileName 1 2 3 mkdir my-proxy cd my-proxy …" at bounding box center [459, 196] width 224 height 323
click at [378, 294] on link "[URL][DOMAIN_NAME]" at bounding box center [394, 299] width 81 height 10
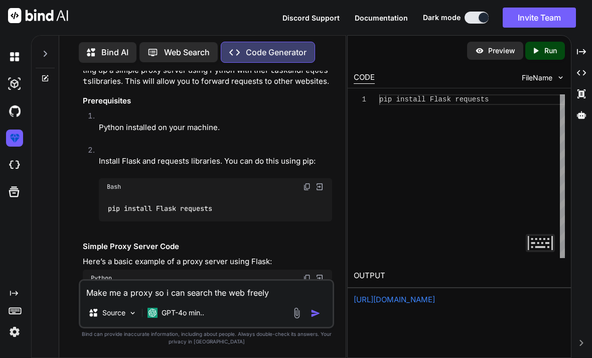
scroll to position [90, 0]
click at [136, 298] on textarea "Make me a proxy so i can search the web freely" at bounding box center [206, 289] width 252 height 18
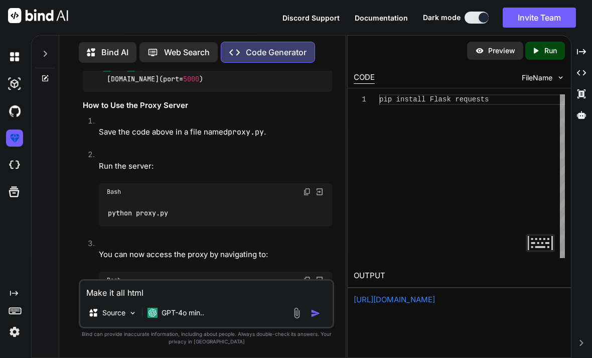
click at [315, 313] on img "button" at bounding box center [315, 313] width 10 height 10
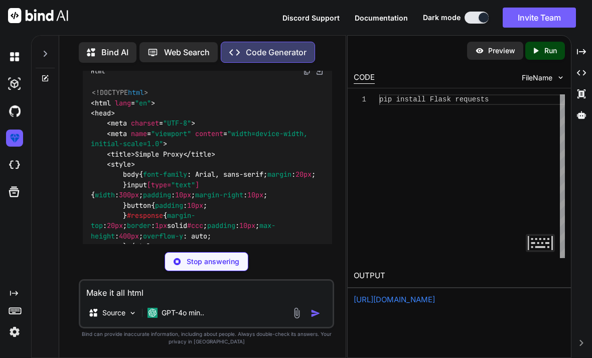
scroll to position [1181, 0]
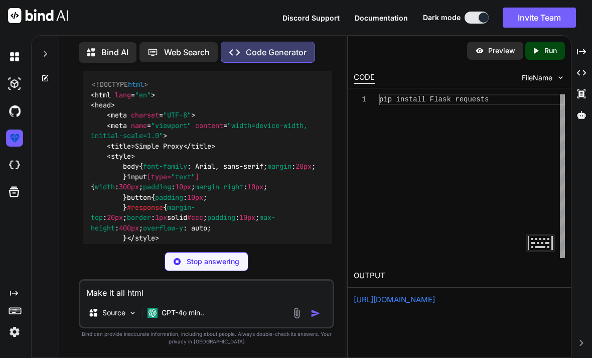
click at [373, 294] on link "[URL][DOMAIN_NAME]" at bounding box center [394, 299] width 81 height 10
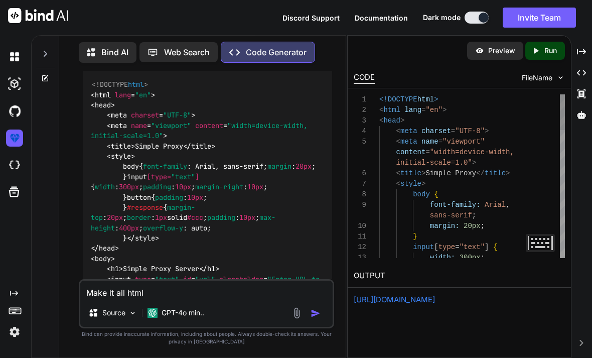
click at [543, 46] on icon "Created with Pixso." at bounding box center [537, 50] width 13 height 9
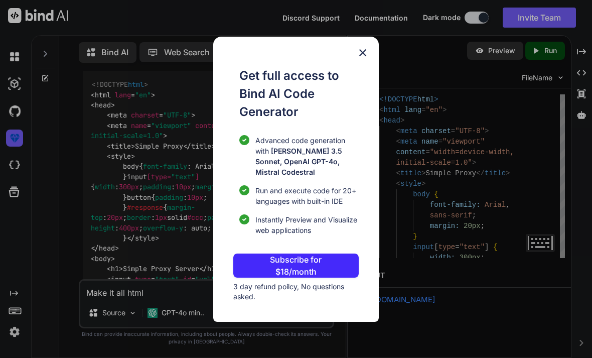
click at [374, 49] on div "Get full access to Bind AI Code Generator Advanced code generation with [PERSON…" at bounding box center [296, 179] width 166 height 285
click at [363, 55] on img at bounding box center [363, 53] width 12 height 12
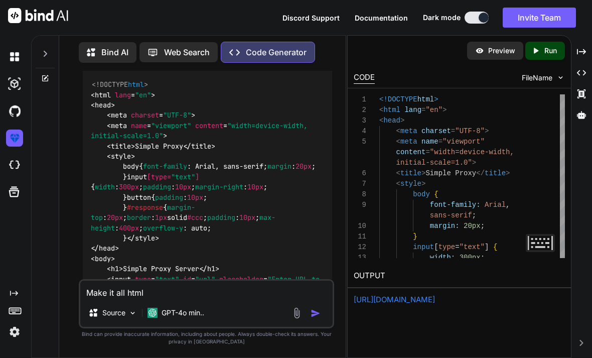
click at [490, 42] on div "Preview" at bounding box center [495, 51] width 56 height 18
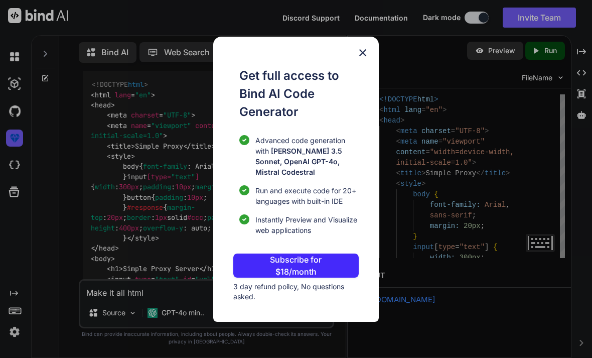
click at [500, 19] on div "Get full access to Bind AI Code Generator Advanced code generation with [PERSON…" at bounding box center [296, 179] width 592 height 358
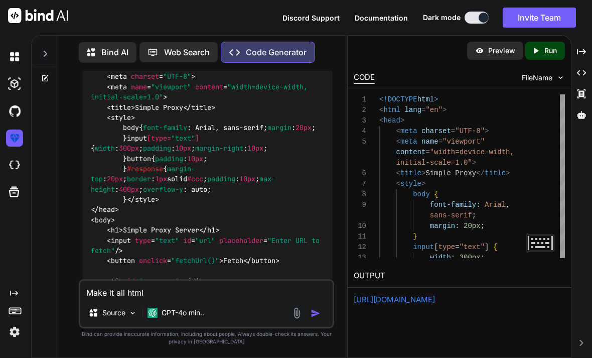
scroll to position [1219, 0]
click at [307, 29] on img at bounding box center [307, 25] width 8 height 8
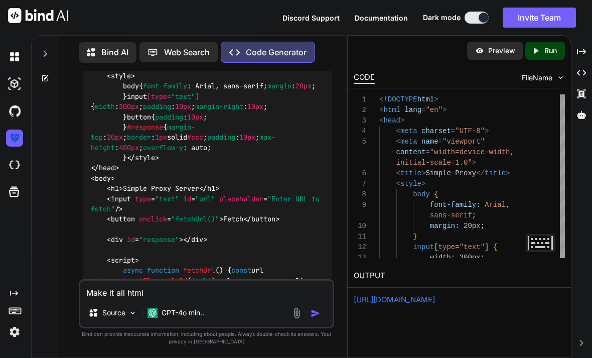
scroll to position [1272, 0]
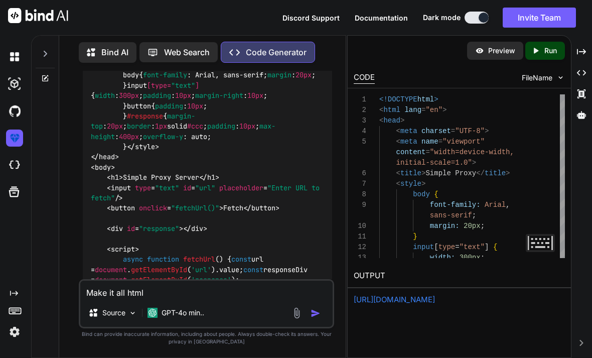
click at [126, 296] on textarea "Make it all html" at bounding box center [206, 289] width 252 height 18
paste textarea "[URL][DOMAIN_NAME]"
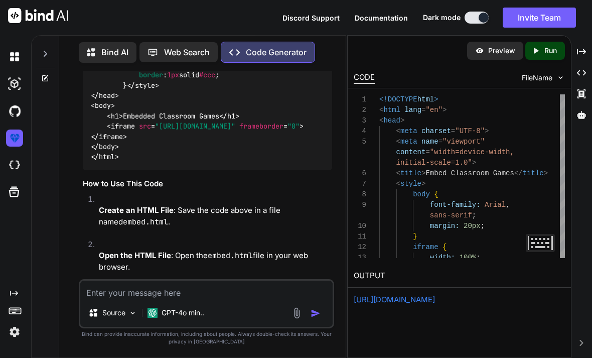
scroll to position [2351, 0]
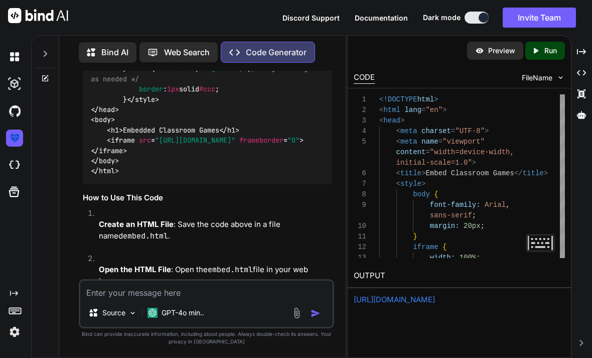
click at [171, 292] on textarea at bounding box center [206, 289] width 252 height 18
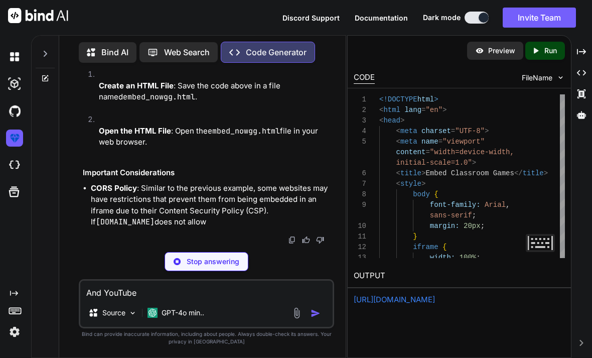
scroll to position [3388, 0]
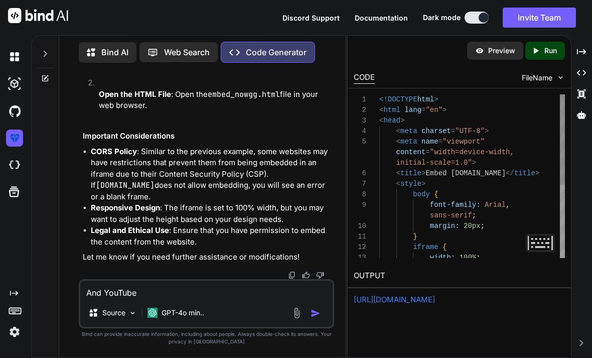
click at [314, 318] on img "button" at bounding box center [315, 313] width 10 height 10
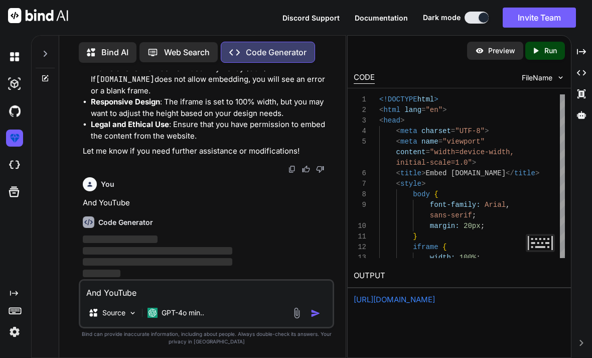
scroll to position [3518, 0]
click at [115, 284] on textarea "And YouTube" at bounding box center [206, 289] width 252 height 18
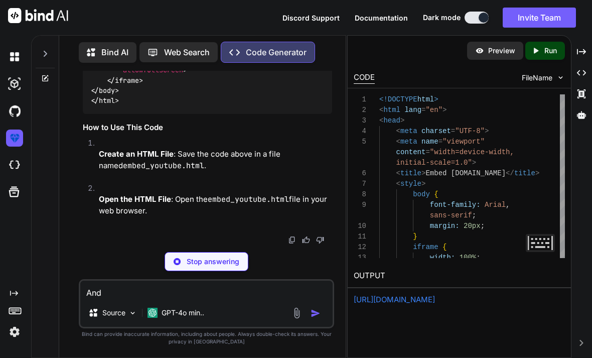
scroll to position [3988, 0]
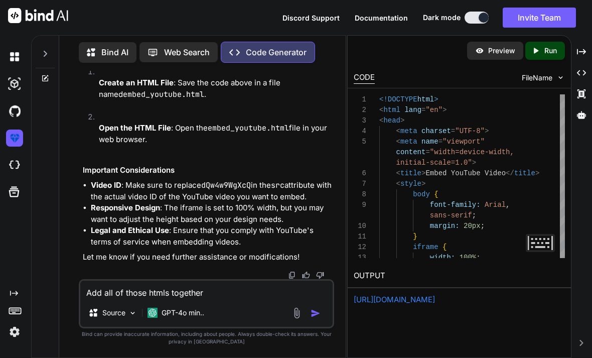
click at [316, 310] on img "button" at bounding box center [315, 313] width 10 height 10
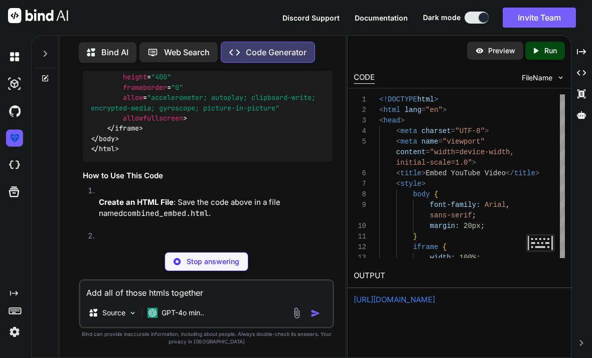
scroll to position [4457, 0]
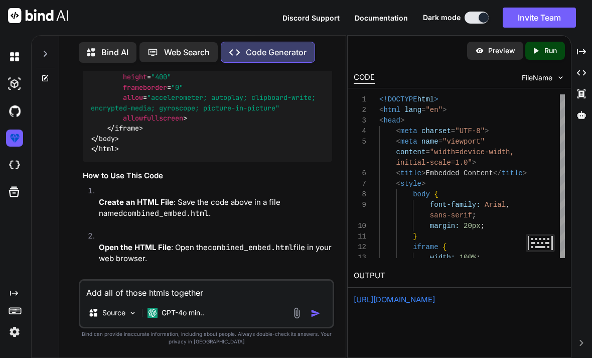
click at [170, 294] on textarea "Add all of those htmls together" at bounding box center [206, 289] width 252 height 18
click at [315, 313] on img "button" at bounding box center [315, 313] width 10 height 10
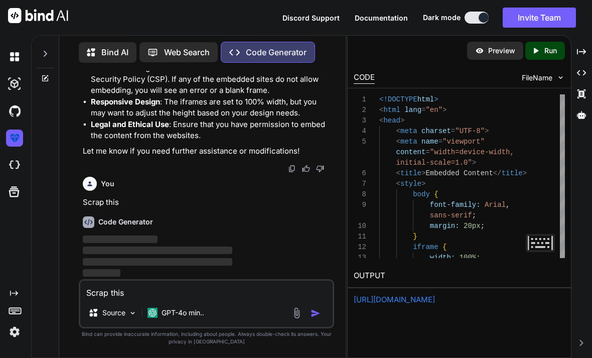
scroll to position [5094, 0]
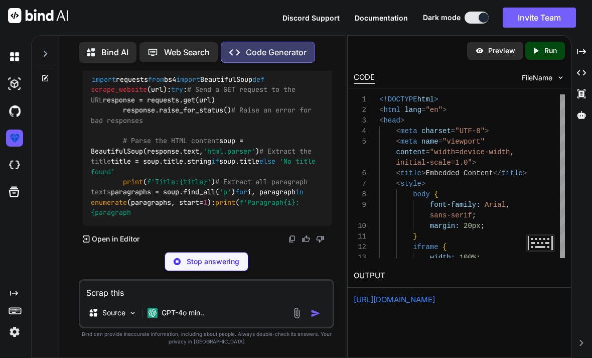
click at [40, 35] on div at bounding box center [45, 51] width 19 height 35
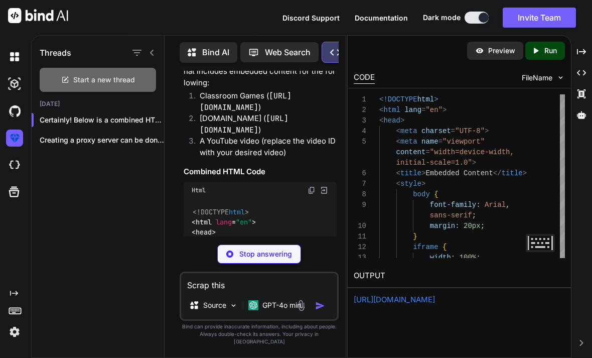
click at [67, 76] on icon at bounding box center [66, 78] width 5 height 5
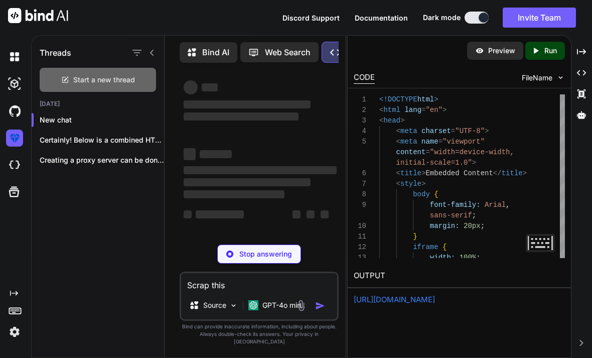
scroll to position [0, 0]
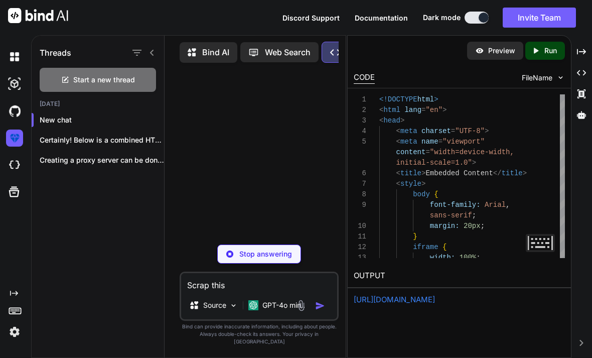
click at [273, 299] on div "Scrap this Source GPT-4o min.." at bounding box center [259, 295] width 159 height 49
click at [258, 291] on textarea "Scrap this" at bounding box center [258, 282] width 155 height 18
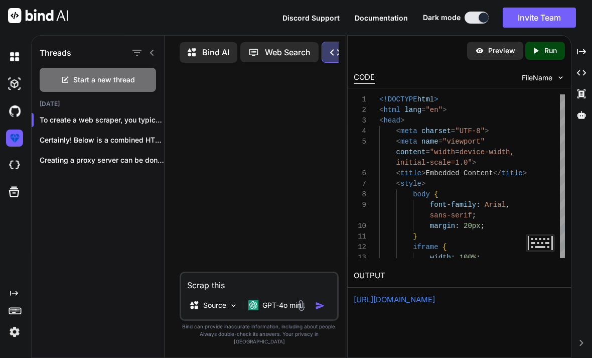
click at [153, 50] on icon at bounding box center [152, 53] width 4 height 6
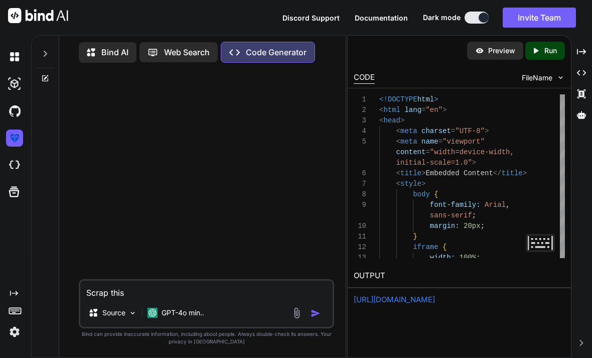
click at [121, 283] on textarea "Scrap this" at bounding box center [206, 289] width 252 height 18
click at [309, 298] on textarea "Make me an html code that embeds the [DOMAIN_NAME] website" at bounding box center [206, 289] width 252 height 18
click at [313, 315] on img "button" at bounding box center [315, 313] width 10 height 10
